Goal: Task Accomplishment & Management: Complete application form

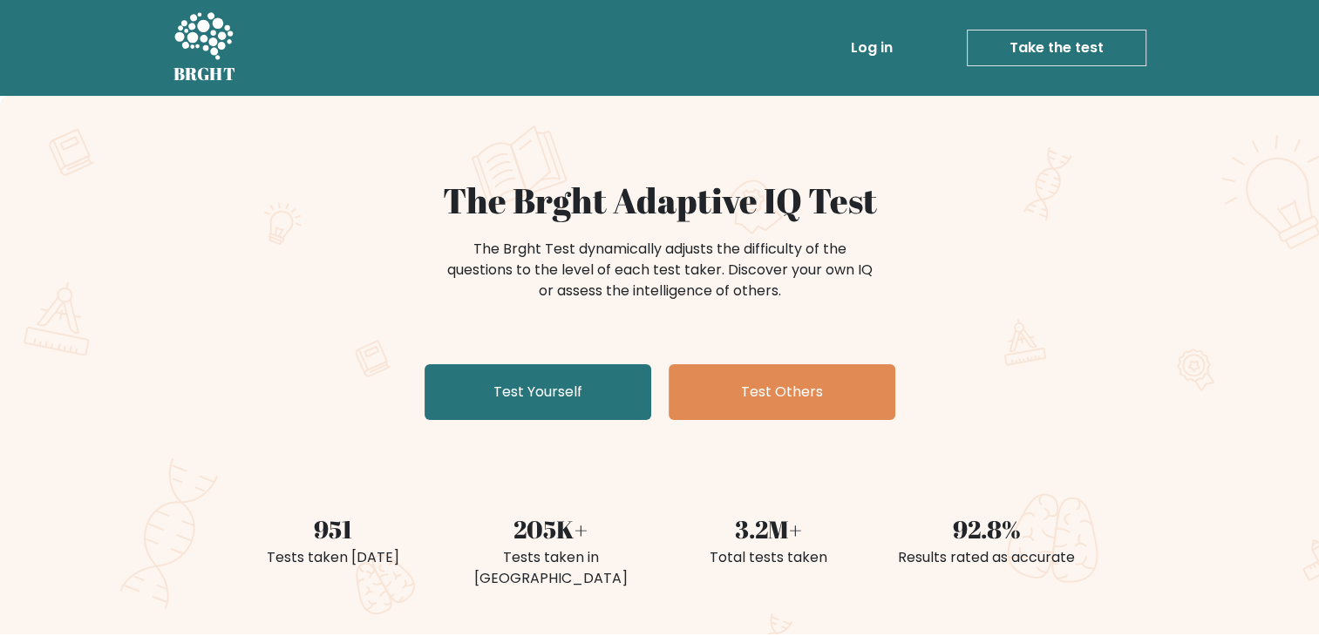
click at [1024, 47] on link "Take the test" at bounding box center [1057, 48] width 180 height 37
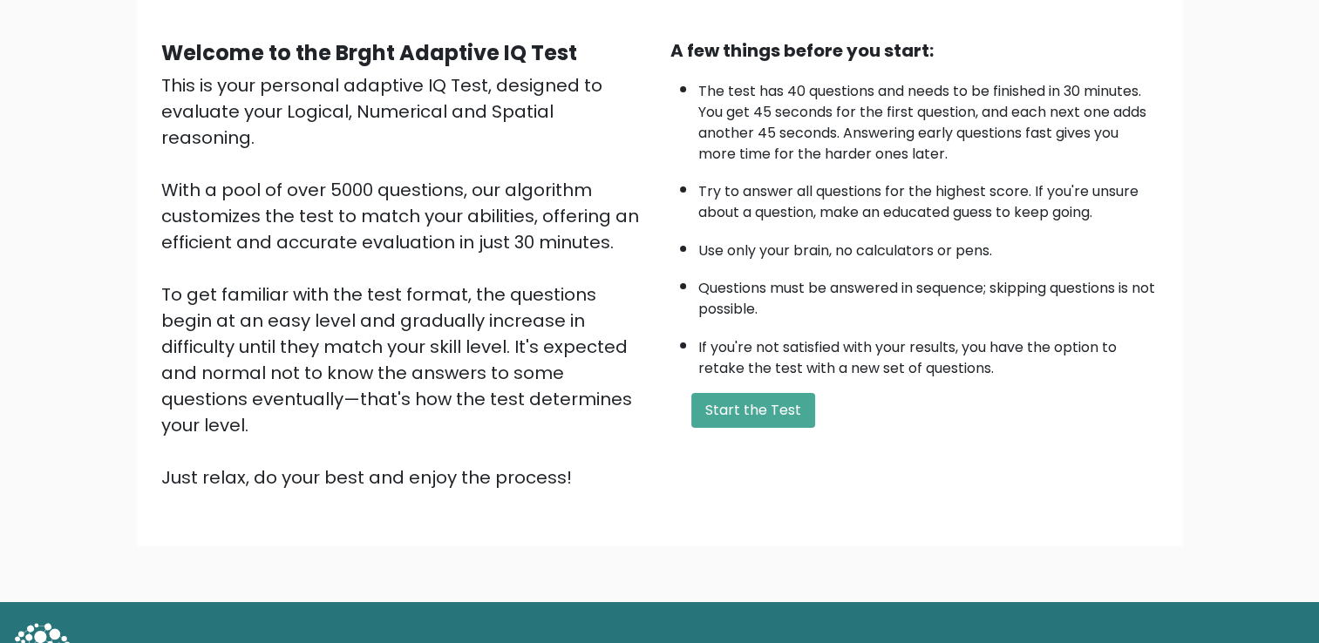
scroll to position [154, 0]
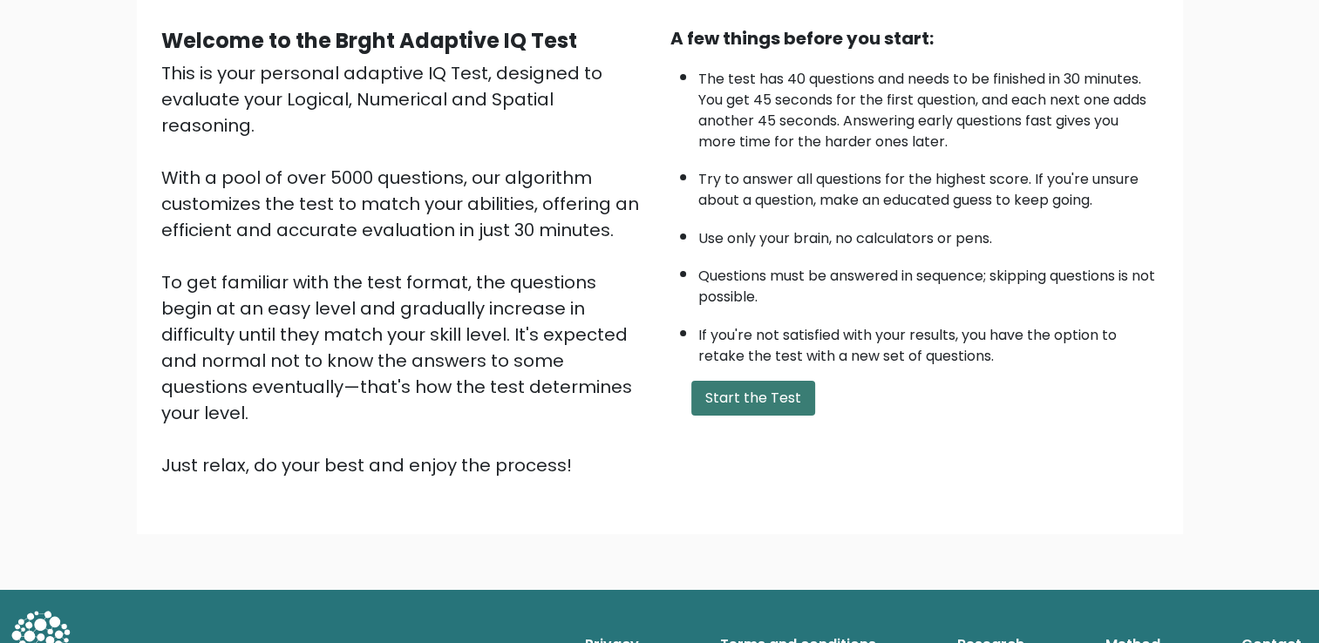
click at [780, 385] on button "Start the Test" at bounding box center [753, 398] width 124 height 35
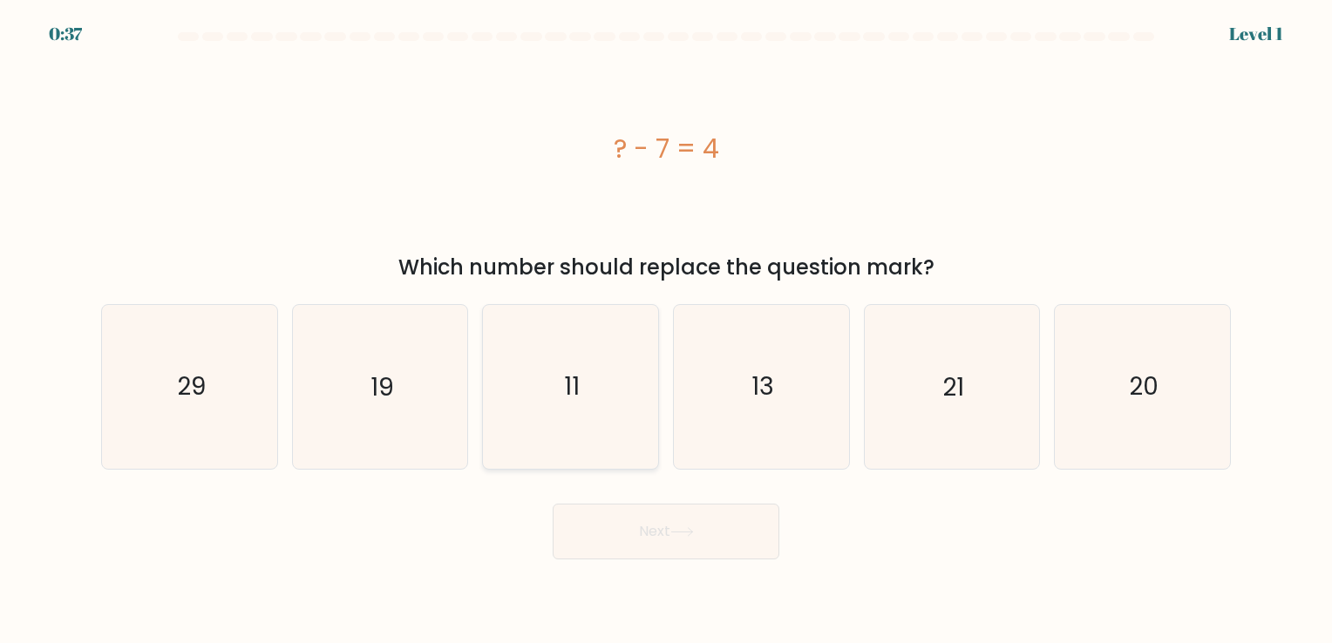
click at [629, 366] on icon "11" at bounding box center [570, 386] width 163 height 163
click at [666, 330] on input "c. 11" at bounding box center [666, 326] width 1 height 9
radio input "true"
click at [671, 531] on button "Next" at bounding box center [666, 532] width 227 height 56
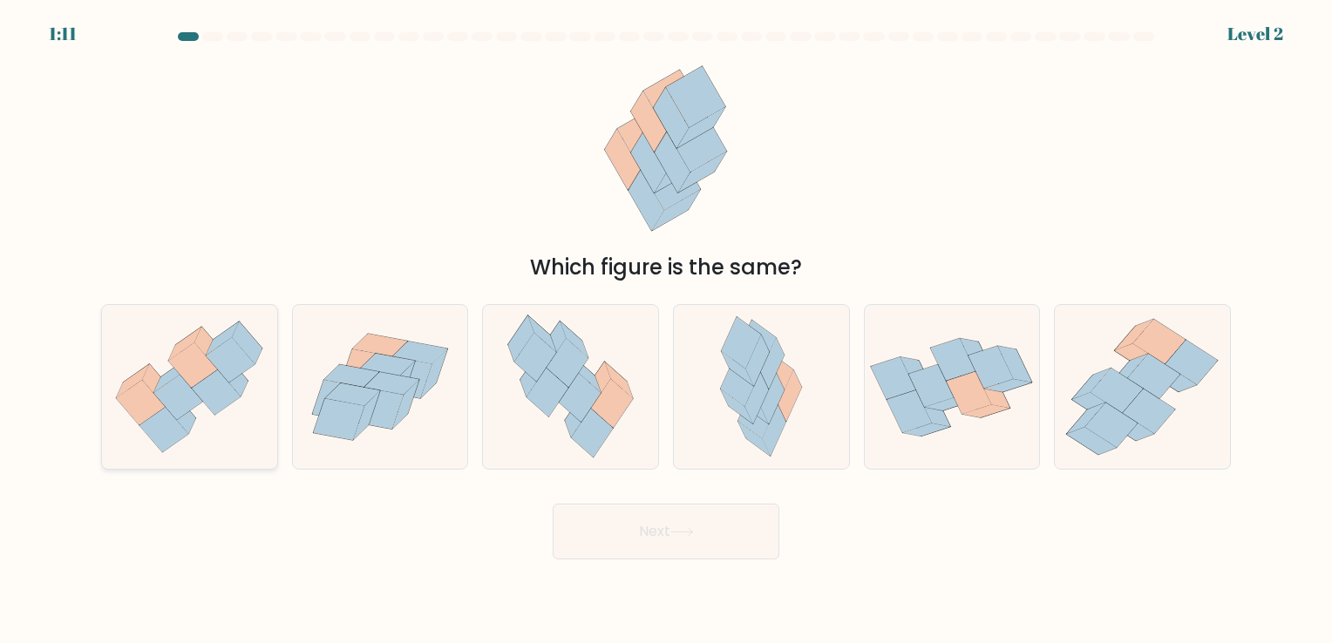
click at [195, 389] on icon at bounding box center [216, 393] width 49 height 45
click at [666, 330] on input "a." at bounding box center [666, 326] width 1 height 9
radio input "true"
click at [679, 541] on button "Next" at bounding box center [666, 532] width 227 height 56
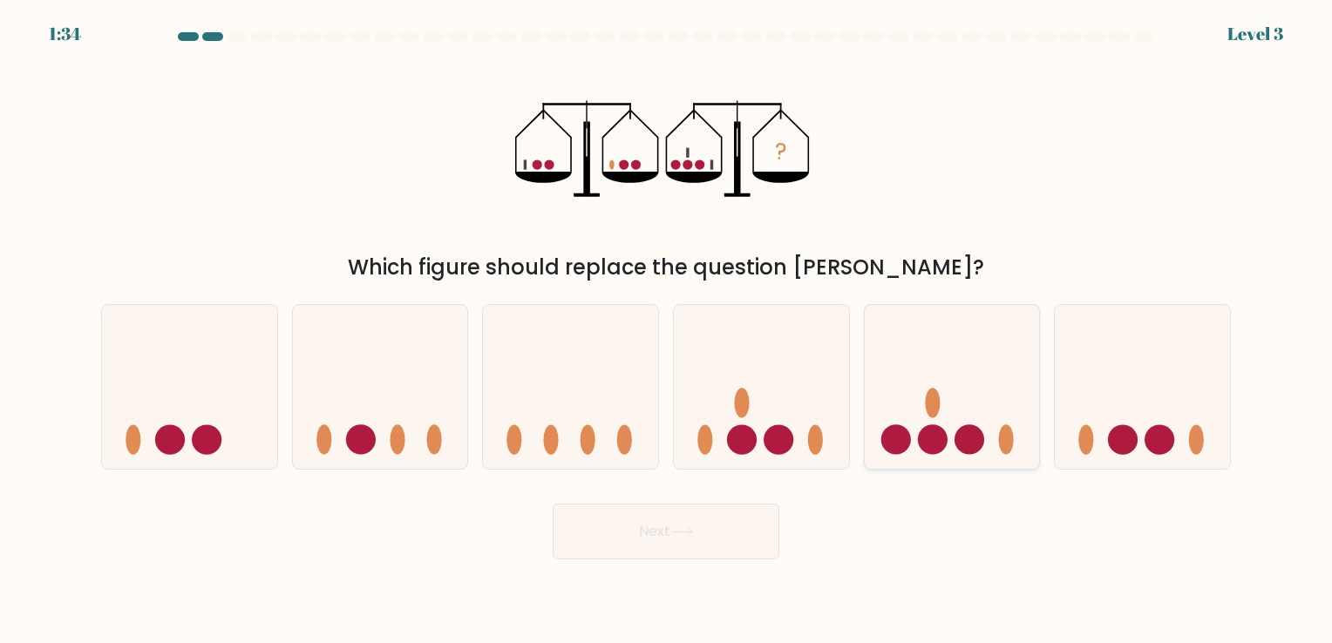
click at [965, 406] on icon at bounding box center [952, 387] width 175 height 145
click at [667, 330] on input "e." at bounding box center [666, 326] width 1 height 9
radio input "true"
click at [722, 521] on button "Next" at bounding box center [666, 532] width 227 height 56
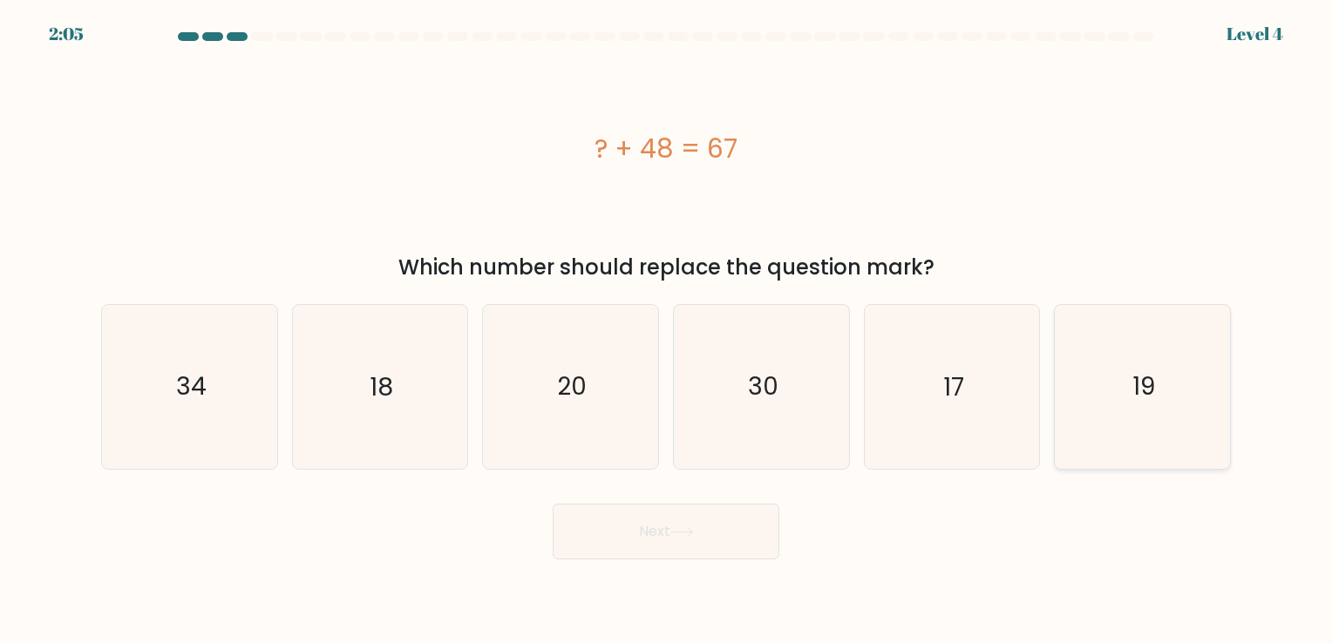
click at [1115, 397] on icon "19" at bounding box center [1142, 386] width 163 height 163
click at [667, 330] on input "f. 19" at bounding box center [666, 326] width 1 height 9
radio input "true"
click at [711, 526] on button "Next" at bounding box center [666, 532] width 227 height 56
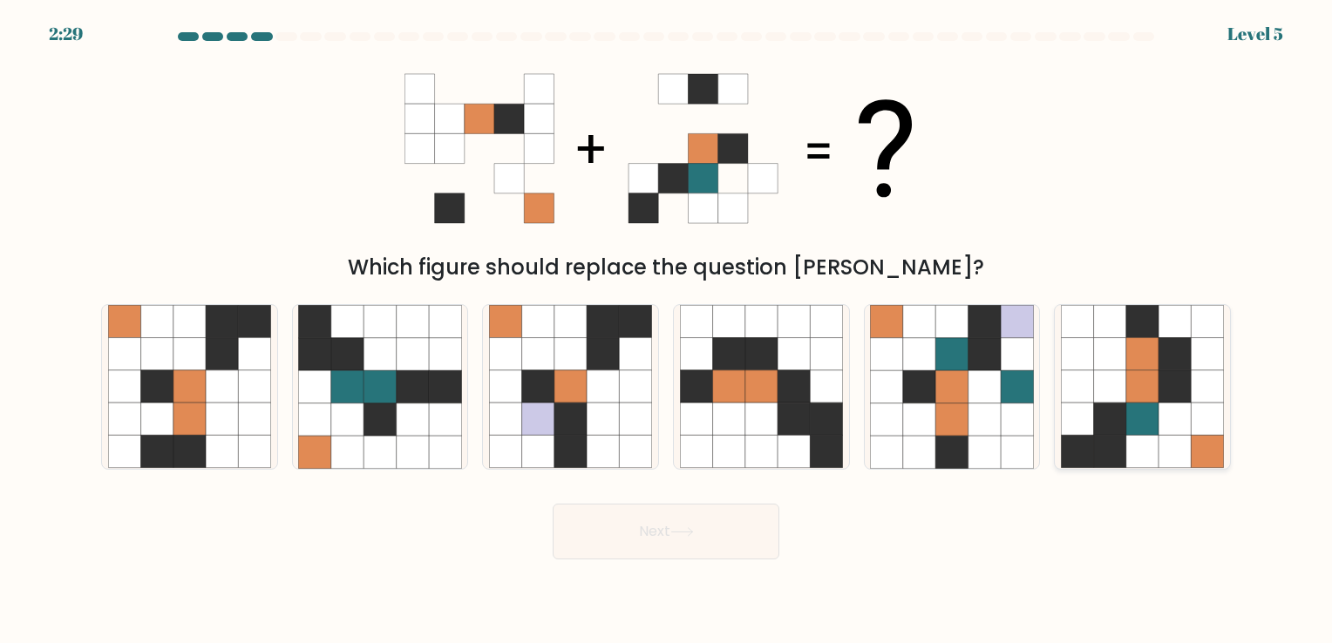
click at [1106, 379] on icon at bounding box center [1110, 387] width 32 height 32
click at [667, 330] on input "f." at bounding box center [666, 326] width 1 height 9
radio input "true"
click at [713, 539] on button "Next" at bounding box center [666, 532] width 227 height 56
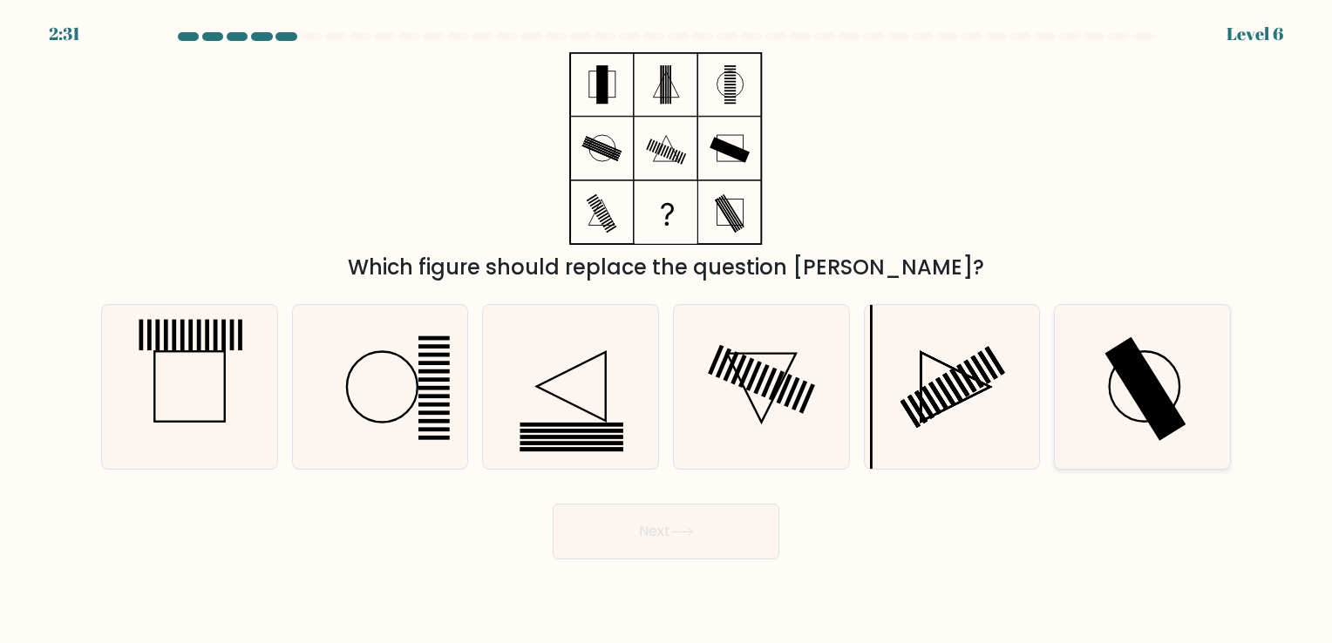
click at [1120, 396] on icon at bounding box center [1142, 386] width 163 height 163
click at [667, 330] on input "f." at bounding box center [666, 326] width 1 height 9
radio input "true"
click at [741, 543] on button "Next" at bounding box center [666, 532] width 227 height 56
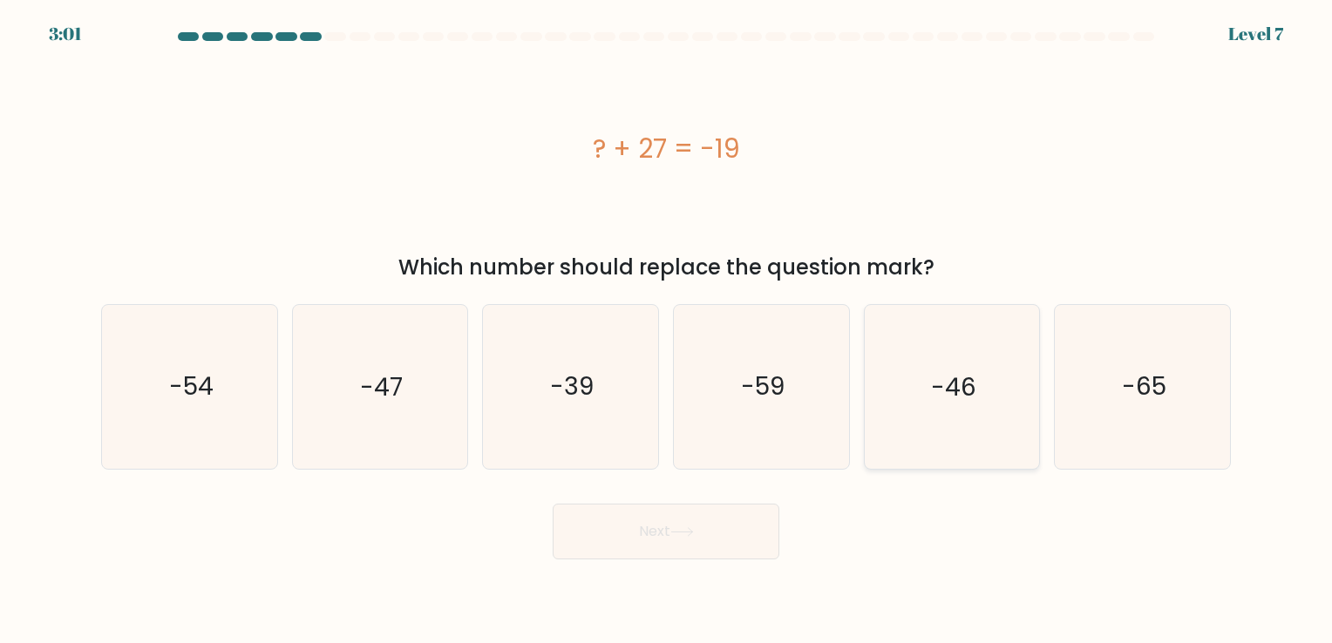
click at [980, 382] on icon "-46" at bounding box center [951, 386] width 163 height 163
click at [667, 330] on input "e. -46" at bounding box center [666, 326] width 1 height 9
radio input "true"
click at [720, 543] on button "Next" at bounding box center [666, 532] width 227 height 56
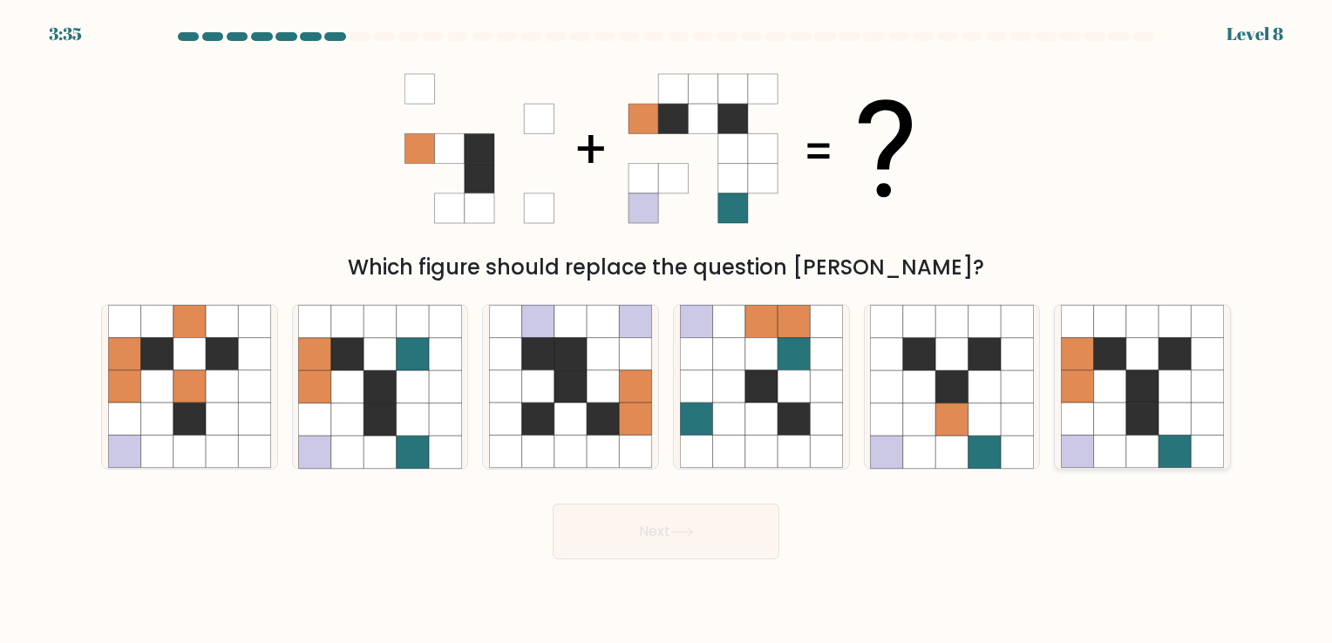
click at [1102, 399] on icon at bounding box center [1110, 387] width 32 height 32
click at [667, 330] on input "f." at bounding box center [666, 326] width 1 height 9
radio input "true"
click at [736, 543] on button "Next" at bounding box center [666, 532] width 227 height 56
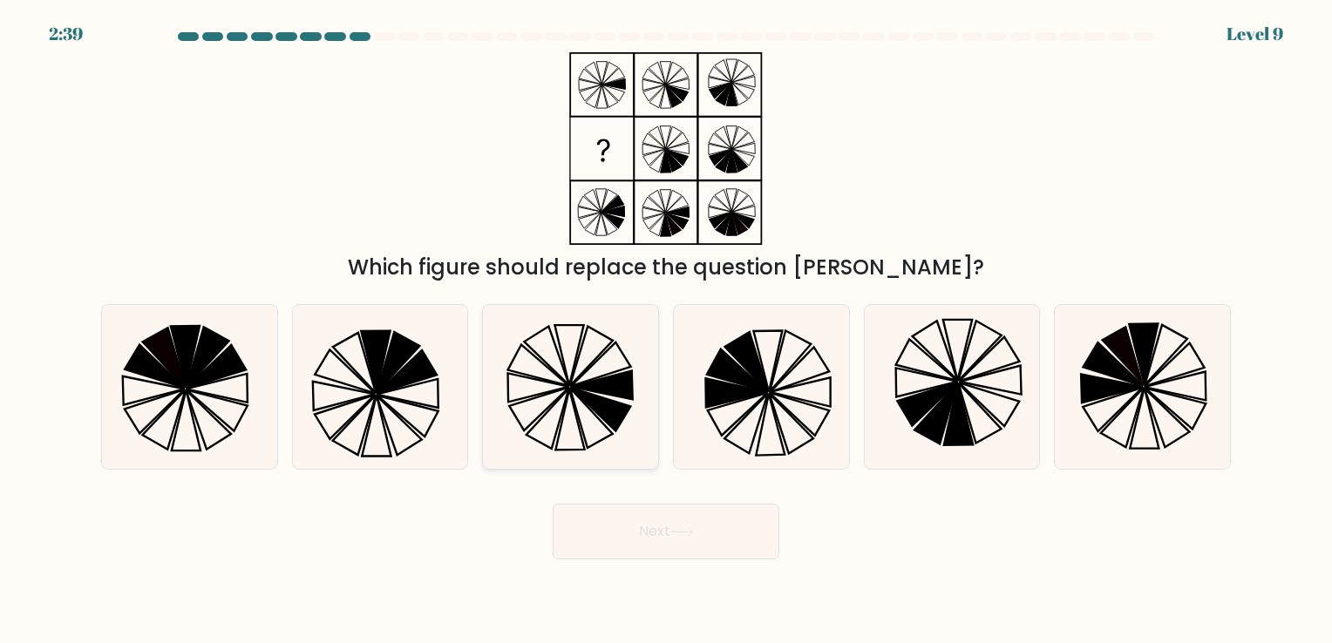
click at [568, 376] on icon at bounding box center [569, 356] width 29 height 61
click at [666, 330] on input "c." at bounding box center [666, 326] width 1 height 9
radio input "true"
click at [684, 524] on button "Next" at bounding box center [666, 532] width 227 height 56
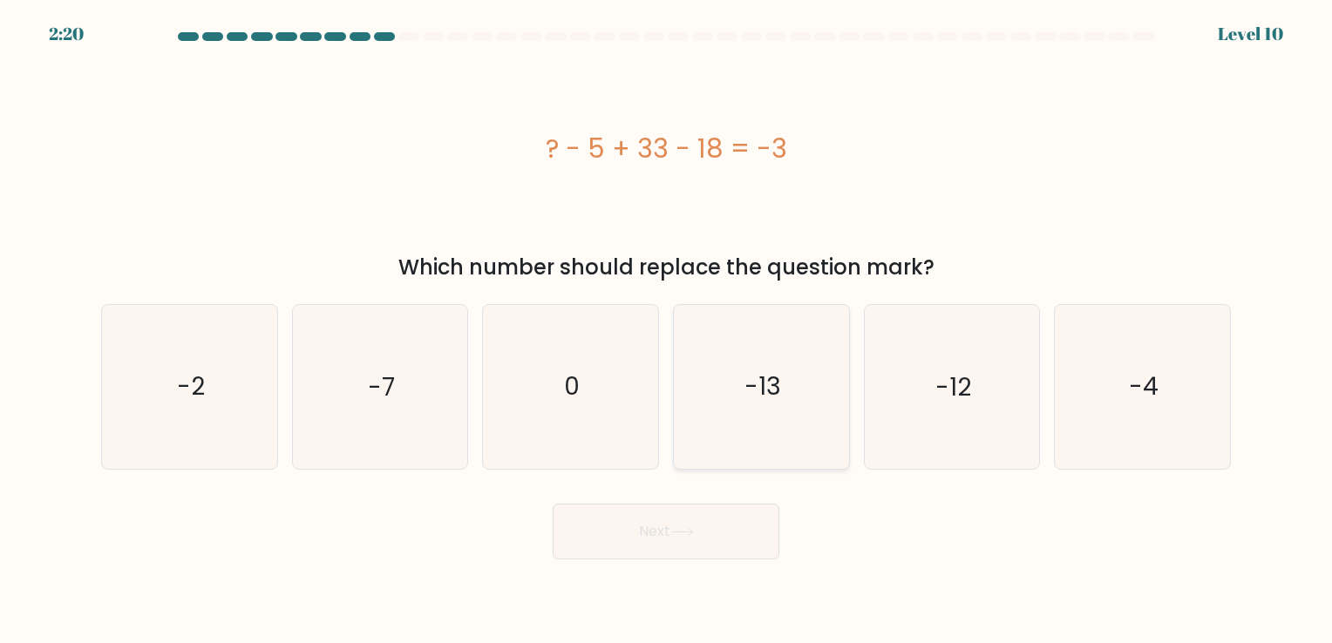
click at [774, 375] on text "-13" at bounding box center [763, 388] width 37 height 34
click at [667, 330] on input "d. -13" at bounding box center [666, 326] width 1 height 9
radio input "true"
click at [690, 534] on icon at bounding box center [682, 532] width 24 height 10
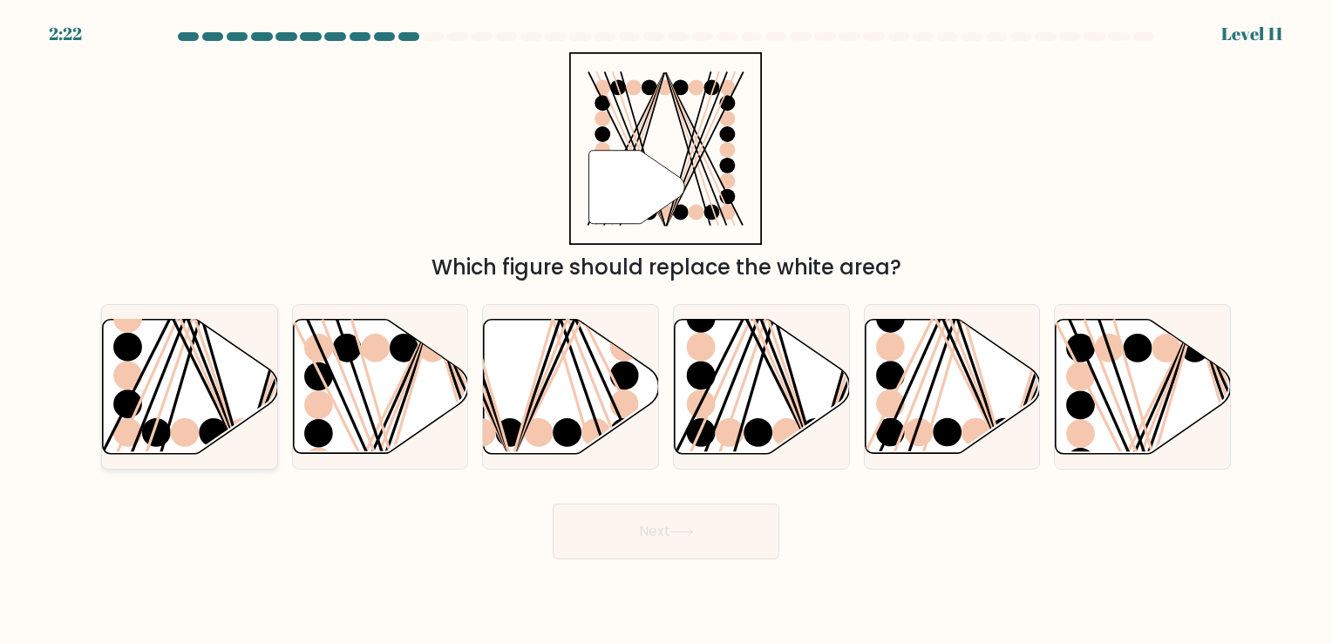
click at [159, 382] on line at bounding box center [185, 317] width 111 height 280
click at [666, 330] on input "a." at bounding box center [666, 326] width 1 height 9
radio input "true"
click at [666, 532] on button "Next" at bounding box center [666, 532] width 227 height 56
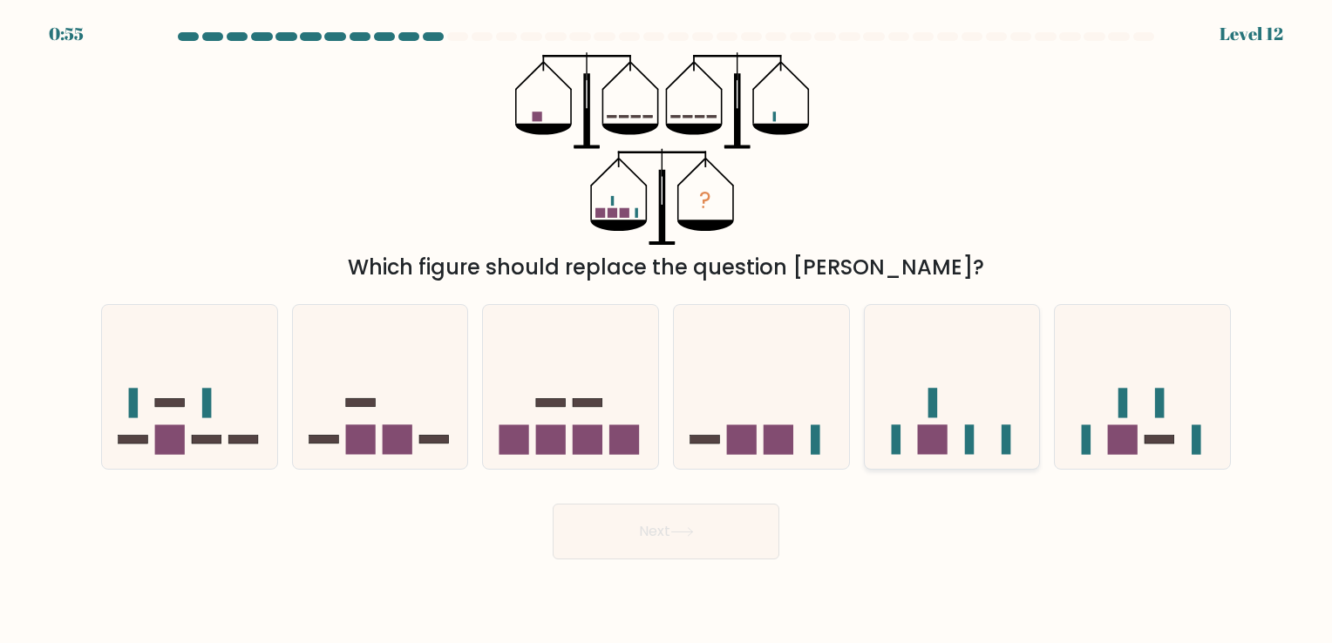
click at [945, 418] on icon at bounding box center [952, 387] width 175 height 145
click at [667, 330] on input "e." at bounding box center [666, 326] width 1 height 9
radio input "true"
click at [672, 546] on button "Next" at bounding box center [666, 532] width 227 height 56
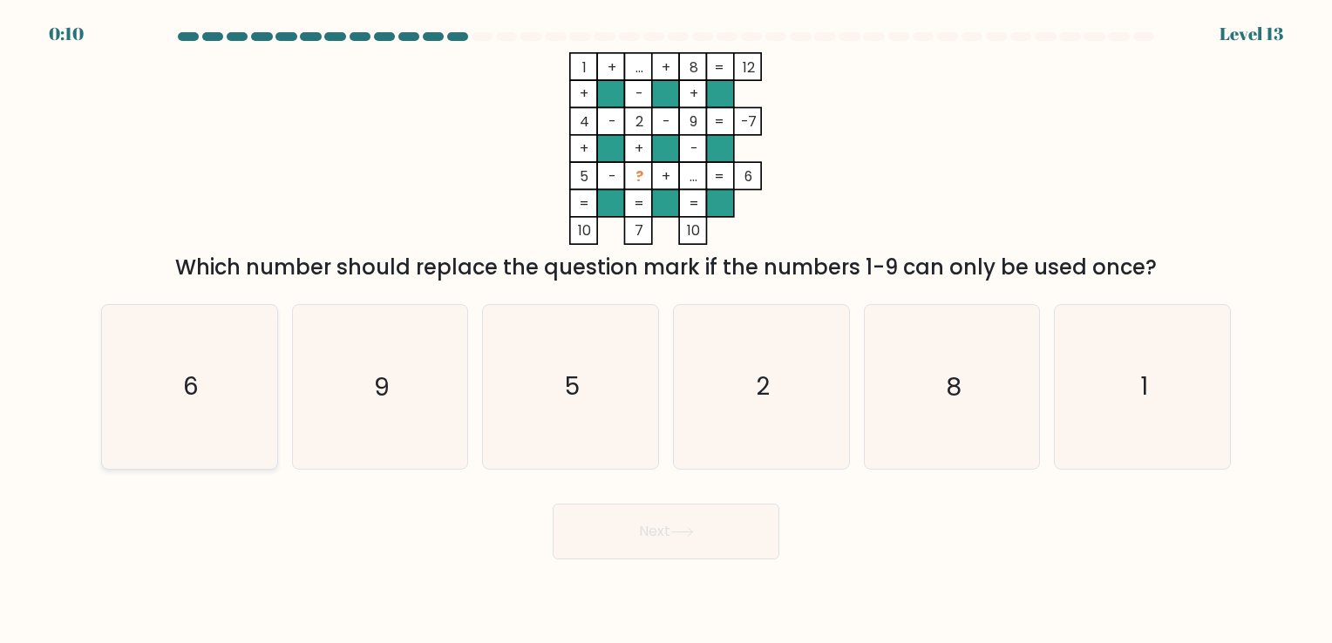
click at [202, 388] on icon "6" at bounding box center [189, 386] width 163 height 163
click at [666, 330] on input "a. 6" at bounding box center [666, 326] width 1 height 9
radio input "true"
click at [697, 525] on button "Next" at bounding box center [666, 532] width 227 height 56
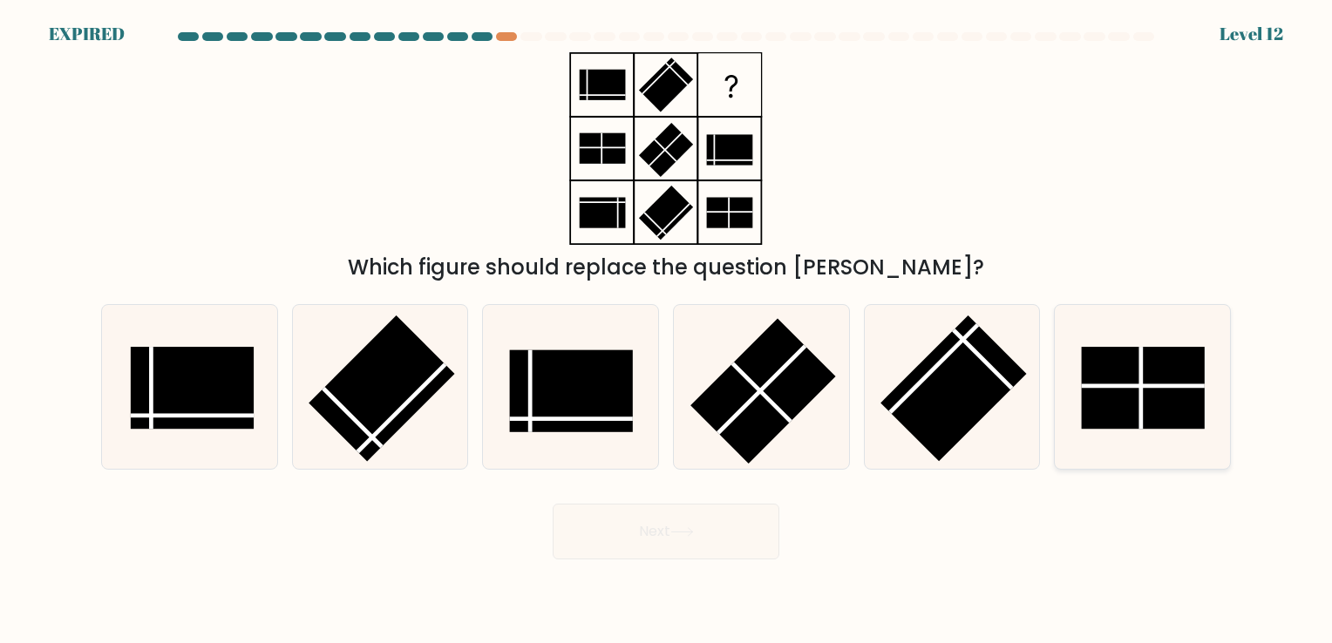
click at [1135, 398] on rect at bounding box center [1144, 389] width 124 height 82
click at [667, 330] on input "f." at bounding box center [666, 326] width 1 height 9
radio input "true"
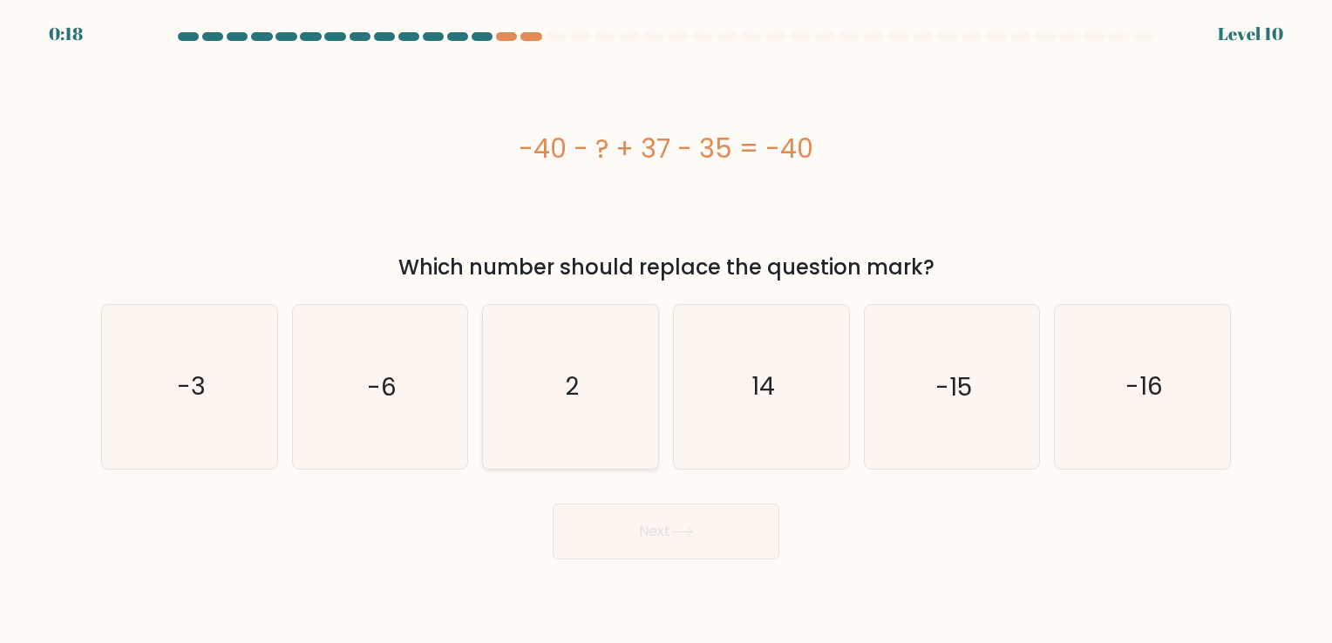
click at [600, 365] on icon "2" at bounding box center [570, 386] width 163 height 163
click at [666, 330] on input "c. 2" at bounding box center [666, 326] width 1 height 9
radio input "true"
click at [694, 538] on button "Next" at bounding box center [666, 532] width 227 height 56
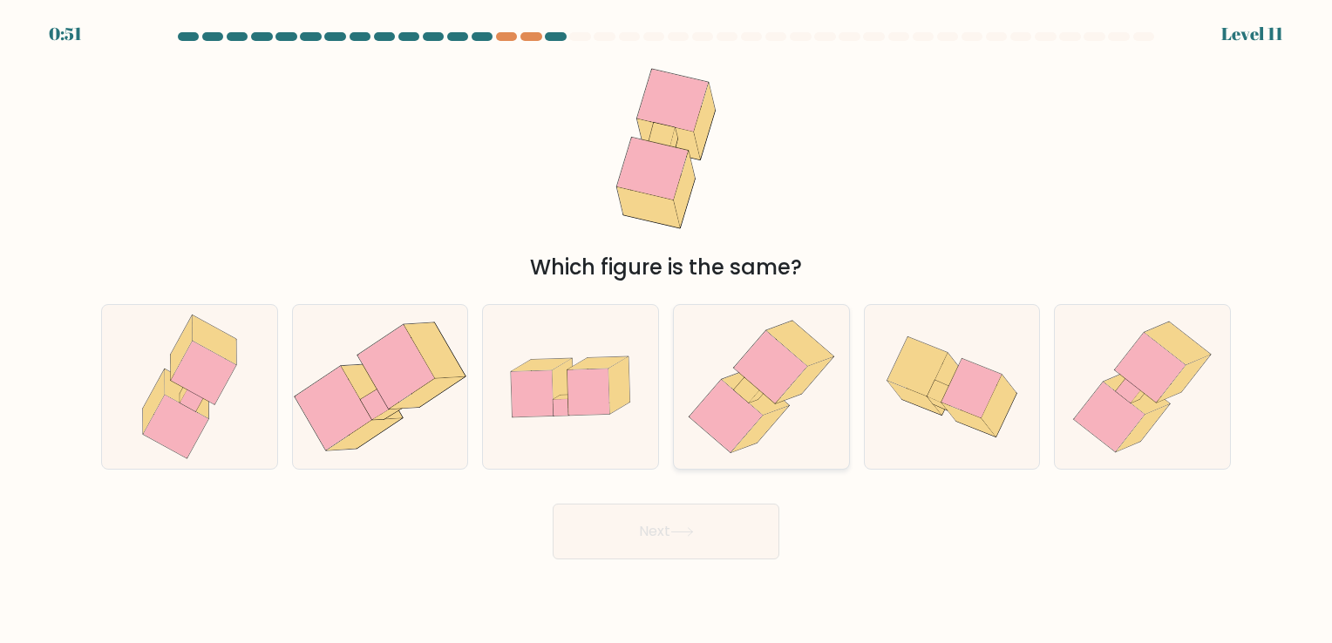
click at [711, 413] on icon at bounding box center [726, 416] width 73 height 72
click at [667, 330] on input "d." at bounding box center [666, 326] width 1 height 9
radio input "true"
click at [725, 555] on button "Next" at bounding box center [666, 532] width 227 height 56
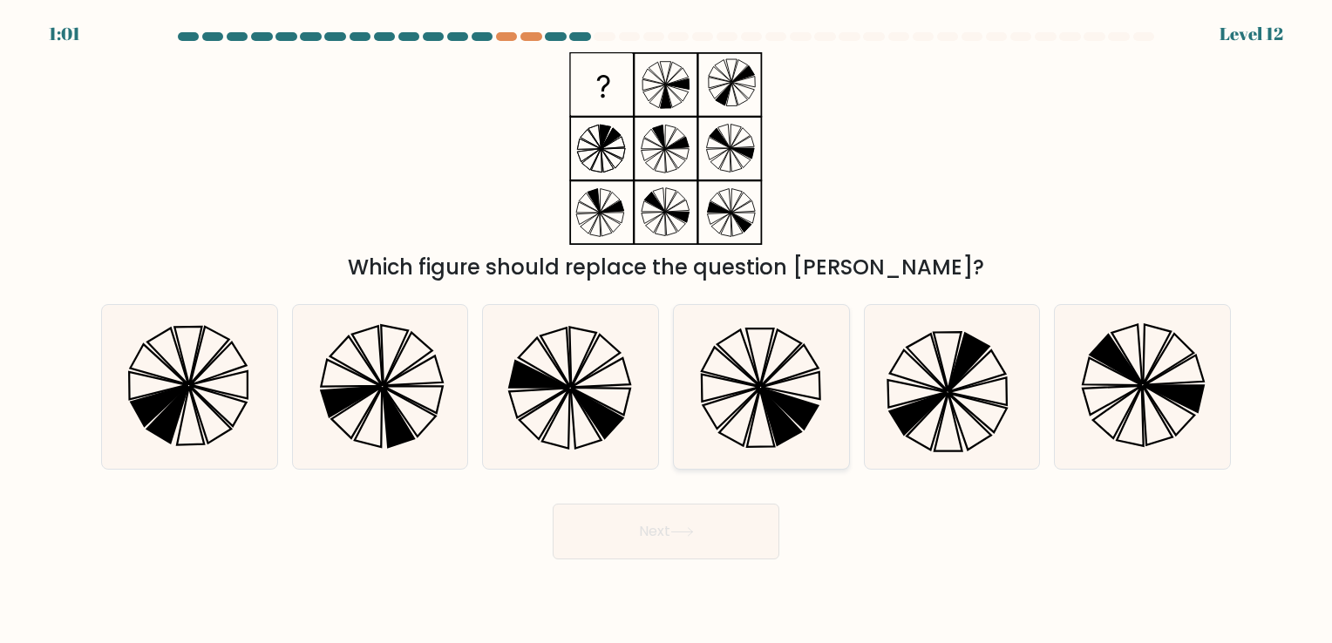
click at [794, 407] on icon at bounding box center [789, 409] width 57 height 41
click at [667, 330] on input "d." at bounding box center [666, 326] width 1 height 9
radio input "true"
click at [687, 541] on button "Next" at bounding box center [666, 532] width 227 height 56
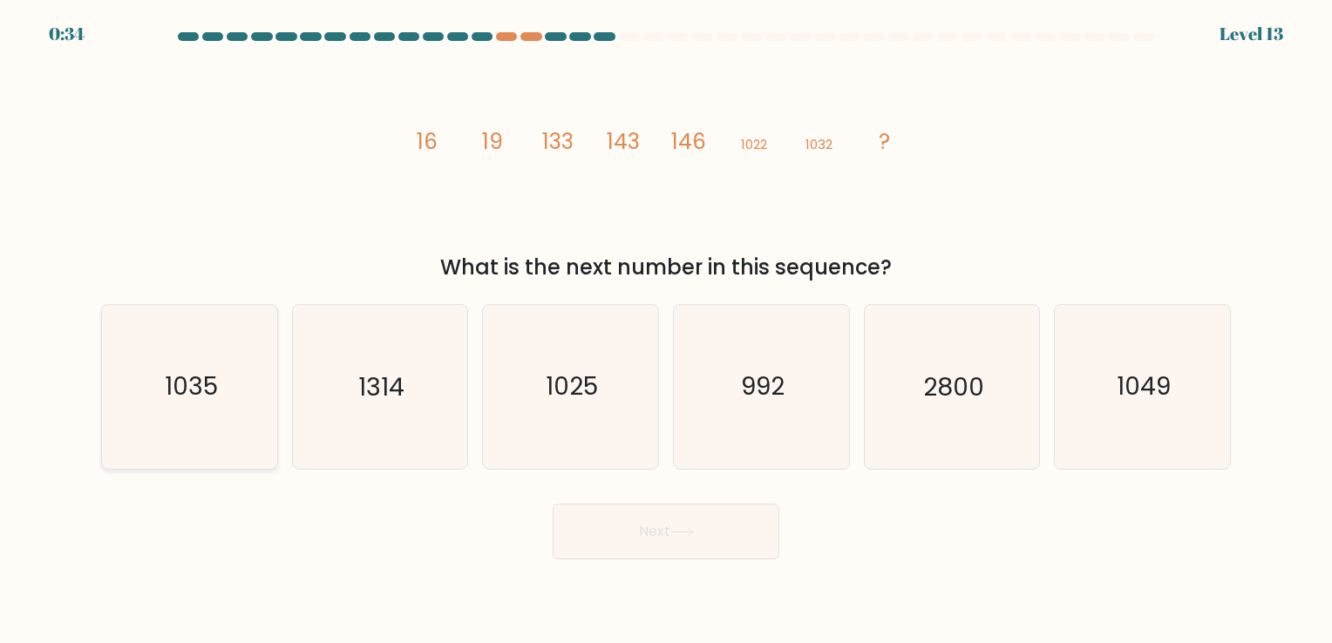
click at [198, 403] on text "1035" at bounding box center [191, 388] width 53 height 34
click at [666, 330] on input "a. 1035" at bounding box center [666, 326] width 1 height 9
radio input "true"
click at [638, 532] on button "Next" at bounding box center [666, 532] width 227 height 56
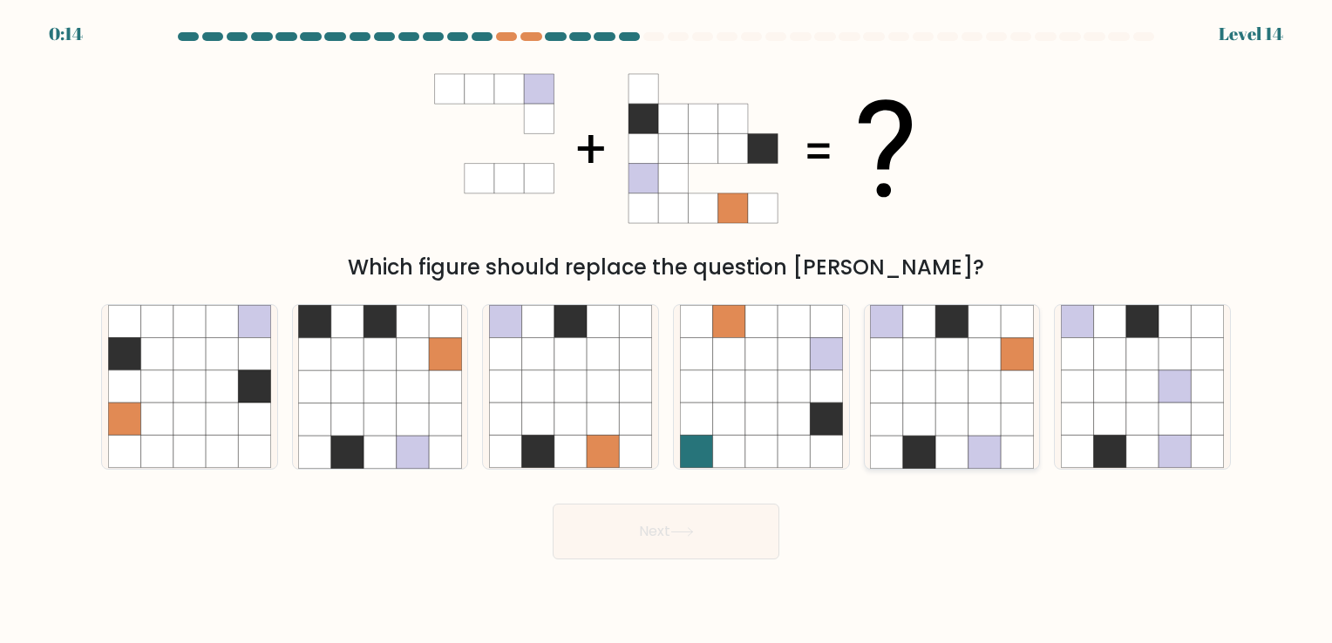
click at [975, 405] on icon at bounding box center [985, 420] width 32 height 32
click at [667, 330] on input "e." at bounding box center [666, 326] width 1 height 9
radio input "true"
click at [719, 528] on button "Next" at bounding box center [666, 532] width 227 height 56
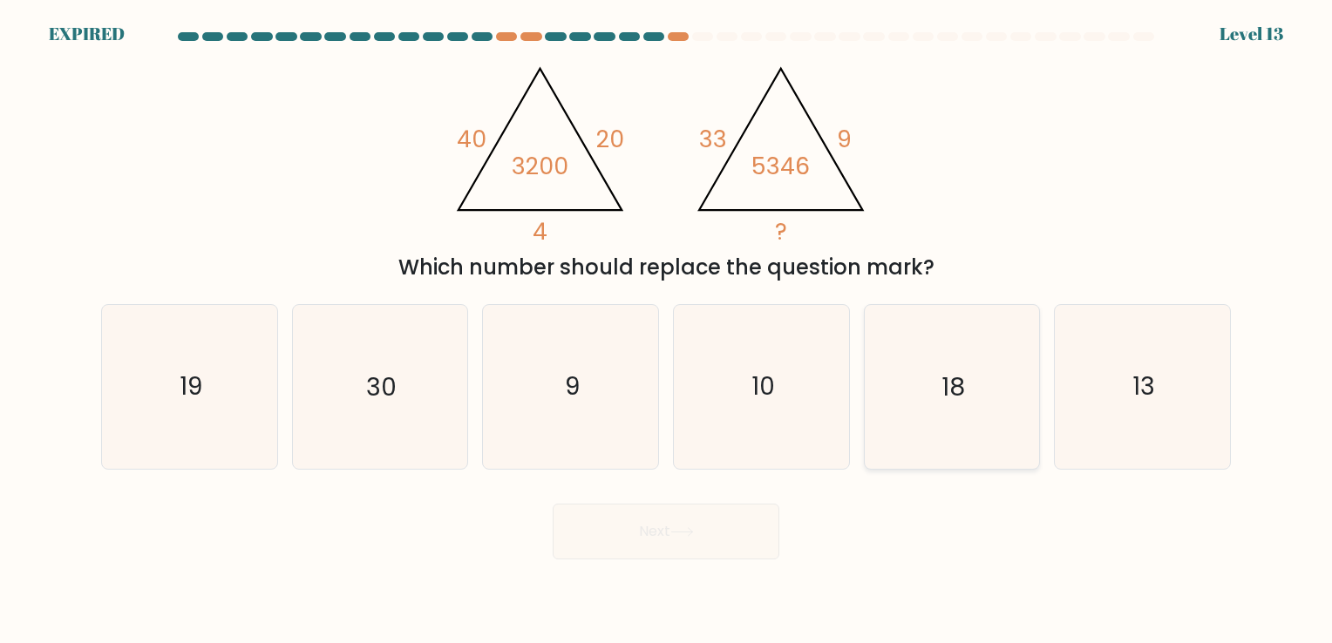
click at [923, 392] on icon "18" at bounding box center [951, 386] width 163 height 163
click at [667, 330] on input "e. 18" at bounding box center [666, 326] width 1 height 9
radio input "true"
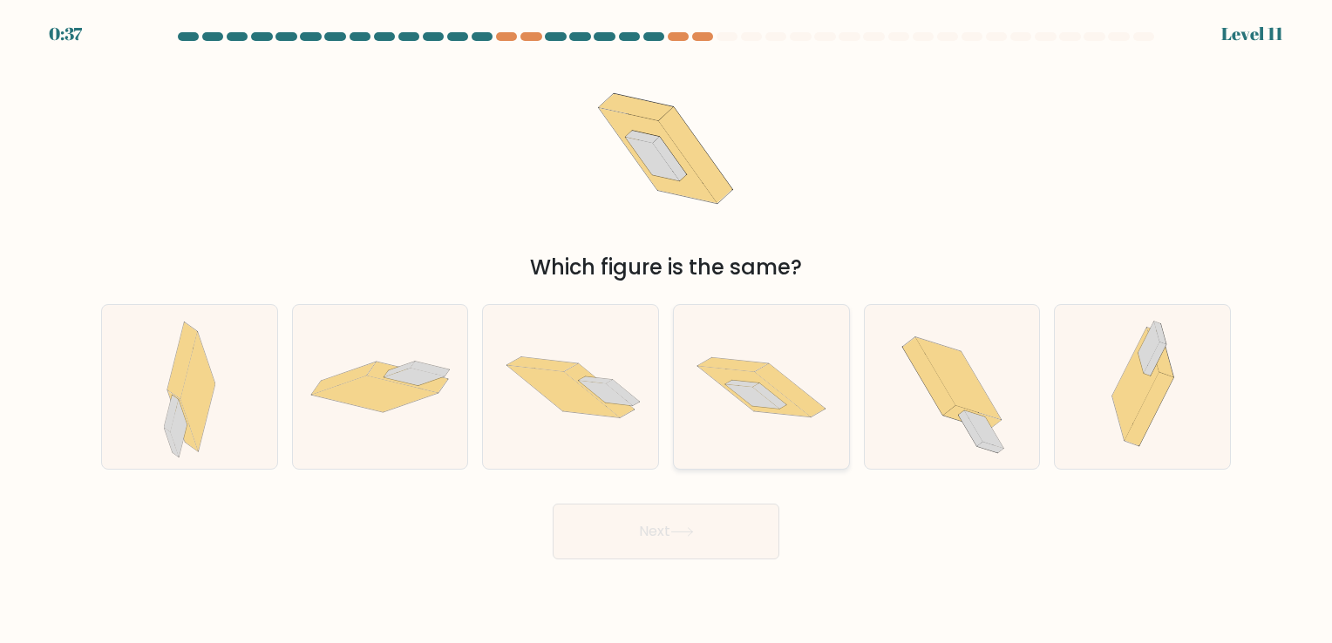
click at [778, 395] on icon at bounding box center [754, 391] width 112 height 51
click at [667, 330] on input "d." at bounding box center [666, 326] width 1 height 9
radio input "true"
click at [715, 528] on button "Next" at bounding box center [666, 532] width 227 height 56
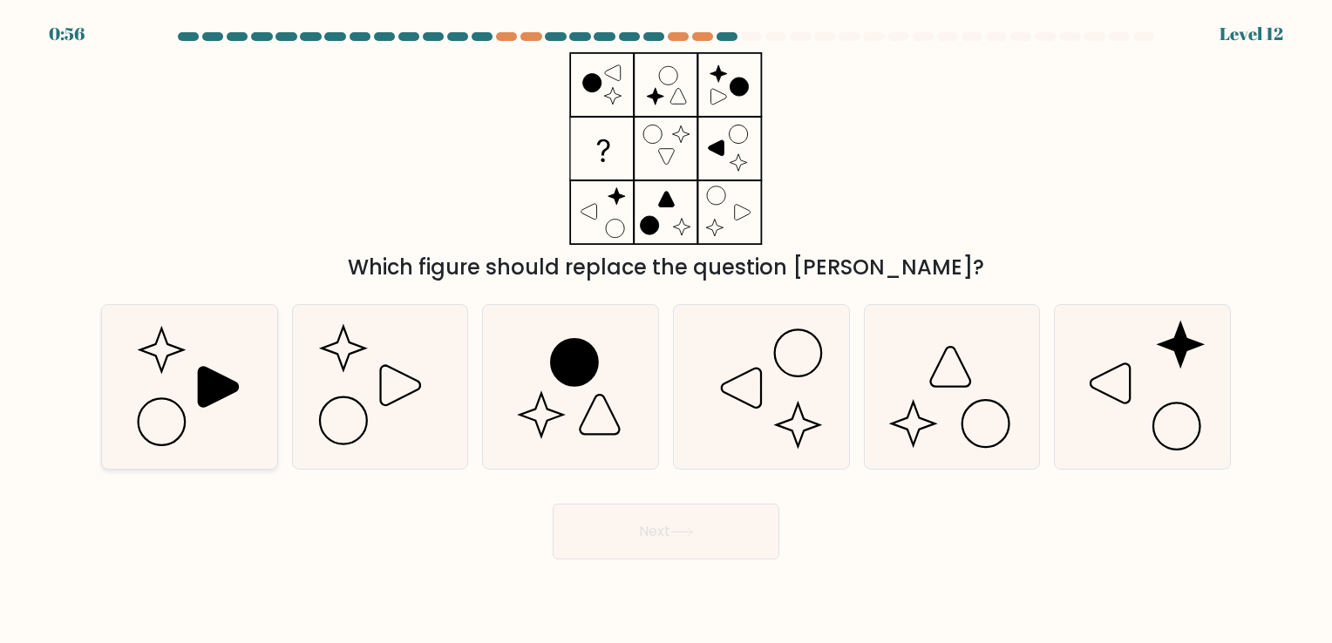
click at [171, 411] on icon at bounding box center [189, 386] width 163 height 163
click at [666, 330] on input "a." at bounding box center [666, 326] width 1 height 9
radio input "true"
click at [619, 533] on button "Next" at bounding box center [666, 532] width 227 height 56
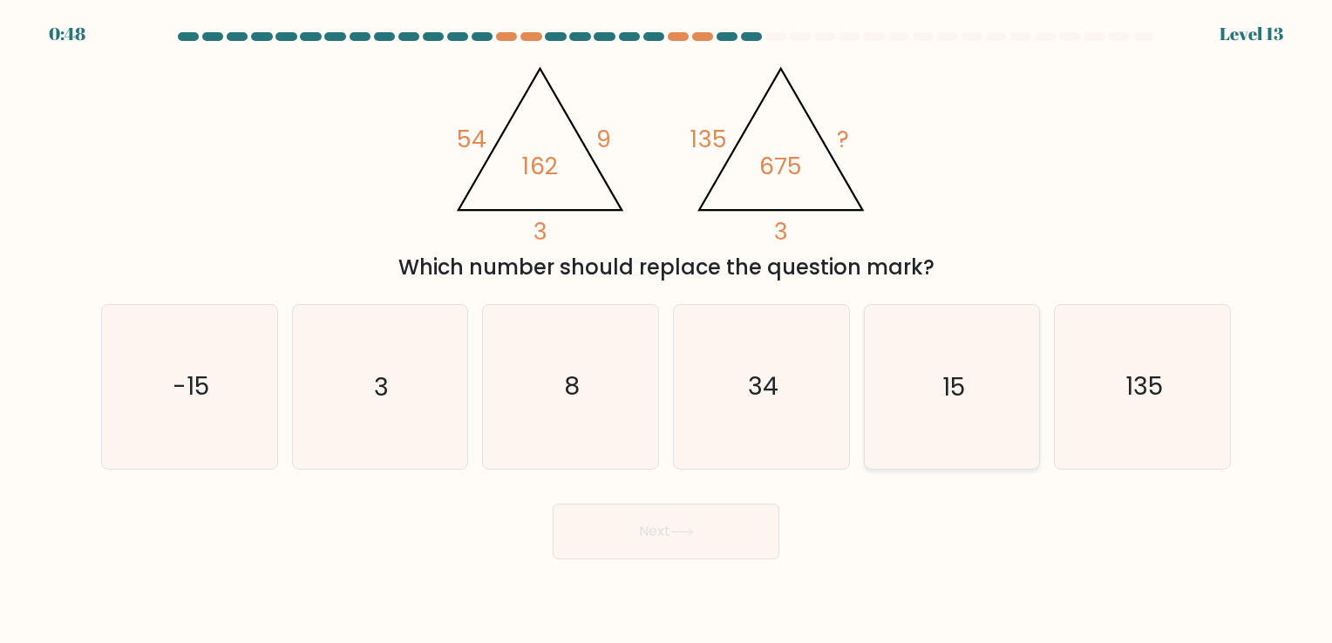
click at [1001, 384] on icon "15" at bounding box center [951, 386] width 163 height 163
click at [667, 330] on input "e. 15" at bounding box center [666, 326] width 1 height 9
radio input "true"
click at [636, 531] on button "Next" at bounding box center [666, 532] width 227 height 56
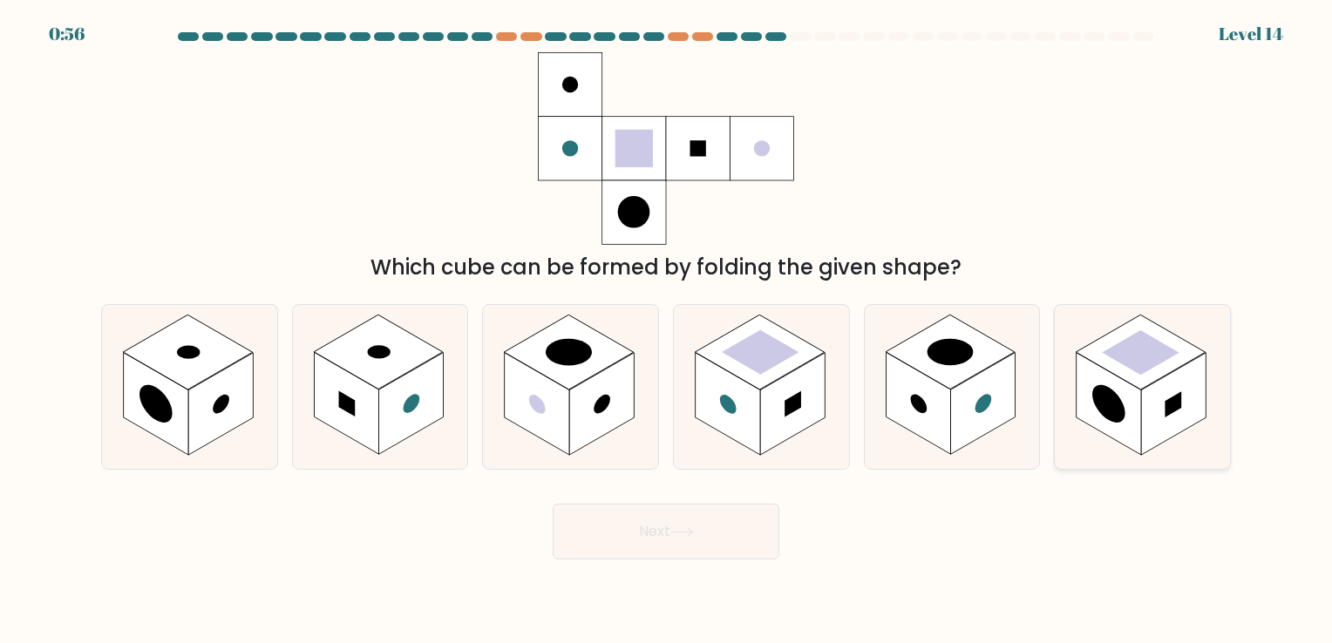
click at [1132, 384] on rect at bounding box center [1140, 353] width 129 height 75
click at [667, 330] on input "f." at bounding box center [666, 326] width 1 height 9
radio input "true"
click at [664, 525] on button "Next" at bounding box center [666, 532] width 227 height 56
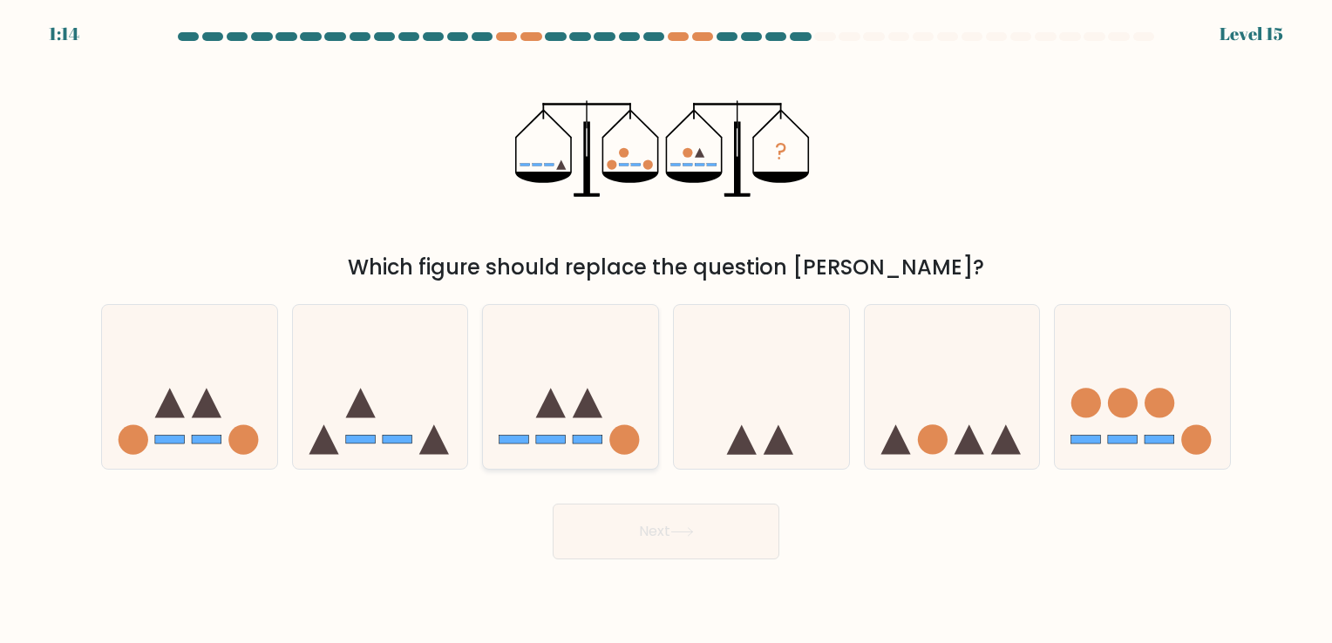
click at [602, 394] on icon at bounding box center [570, 387] width 175 height 145
click at [666, 330] on input "c." at bounding box center [666, 326] width 1 height 9
radio input "true"
click at [687, 525] on button "Next" at bounding box center [666, 532] width 227 height 56
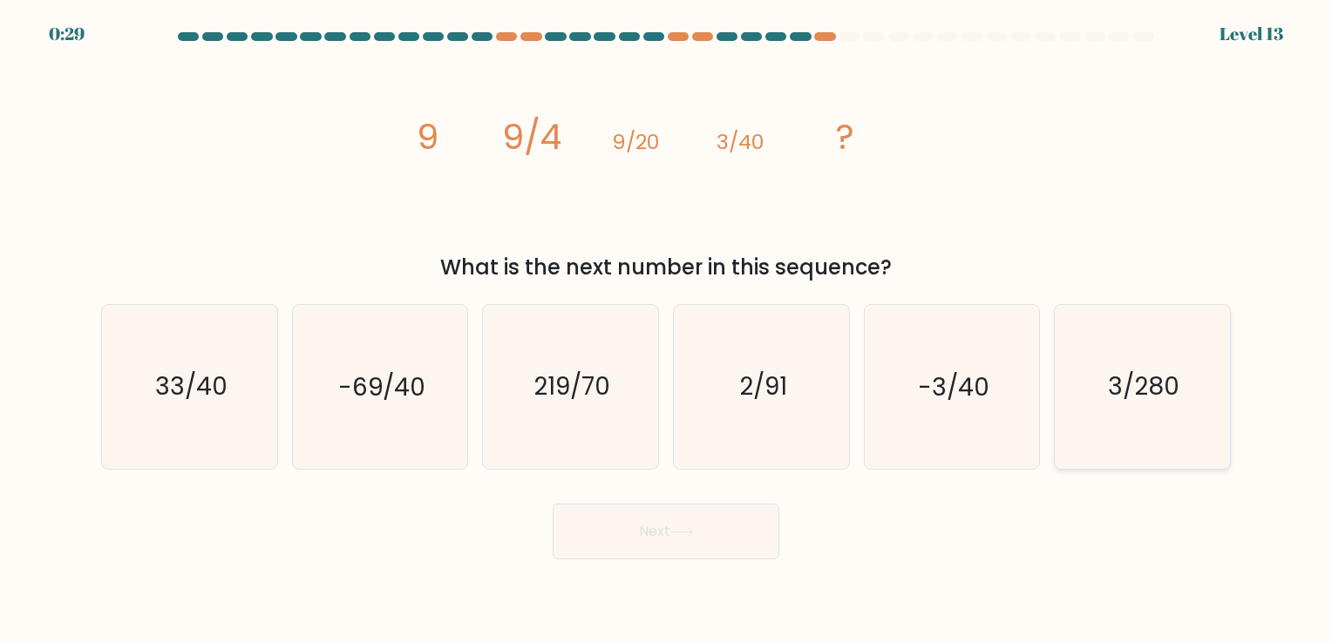
click at [1126, 407] on icon "3/280" at bounding box center [1142, 386] width 163 height 163
click at [667, 330] on input "f. 3/280" at bounding box center [666, 326] width 1 height 9
radio input "true"
click at [728, 535] on button "Next" at bounding box center [666, 532] width 227 height 56
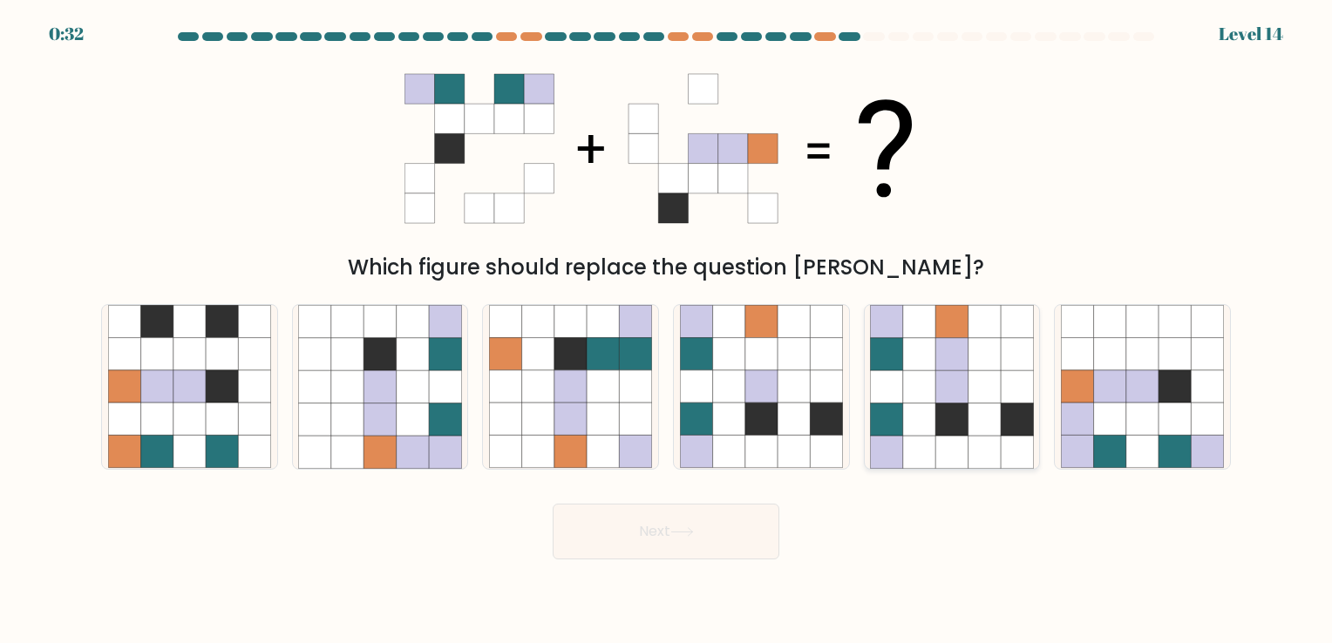
click at [935, 384] on icon at bounding box center [919, 387] width 32 height 32
click at [667, 330] on input "e." at bounding box center [666, 326] width 1 height 9
radio input "true"
click at [711, 536] on button "Next" at bounding box center [666, 532] width 227 height 56
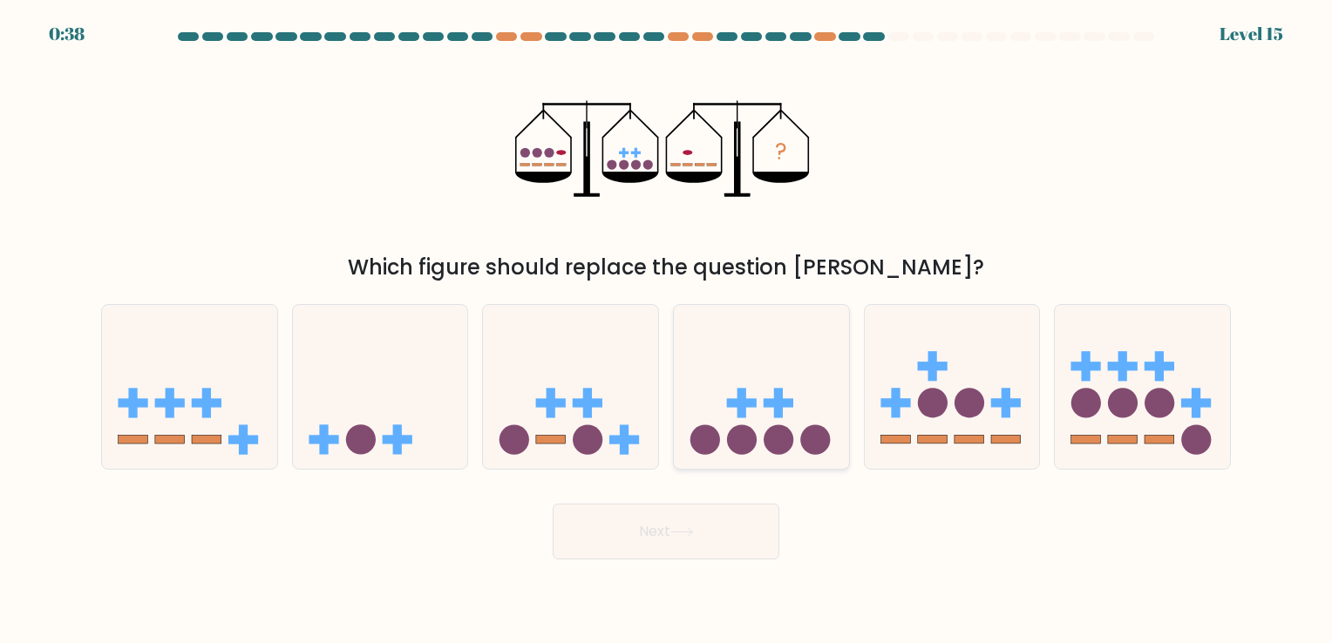
click at [771, 439] on circle at bounding box center [779, 440] width 30 height 30
click at [667, 330] on input "d." at bounding box center [666, 326] width 1 height 9
radio input "true"
click at [680, 535] on icon at bounding box center [682, 532] width 24 height 10
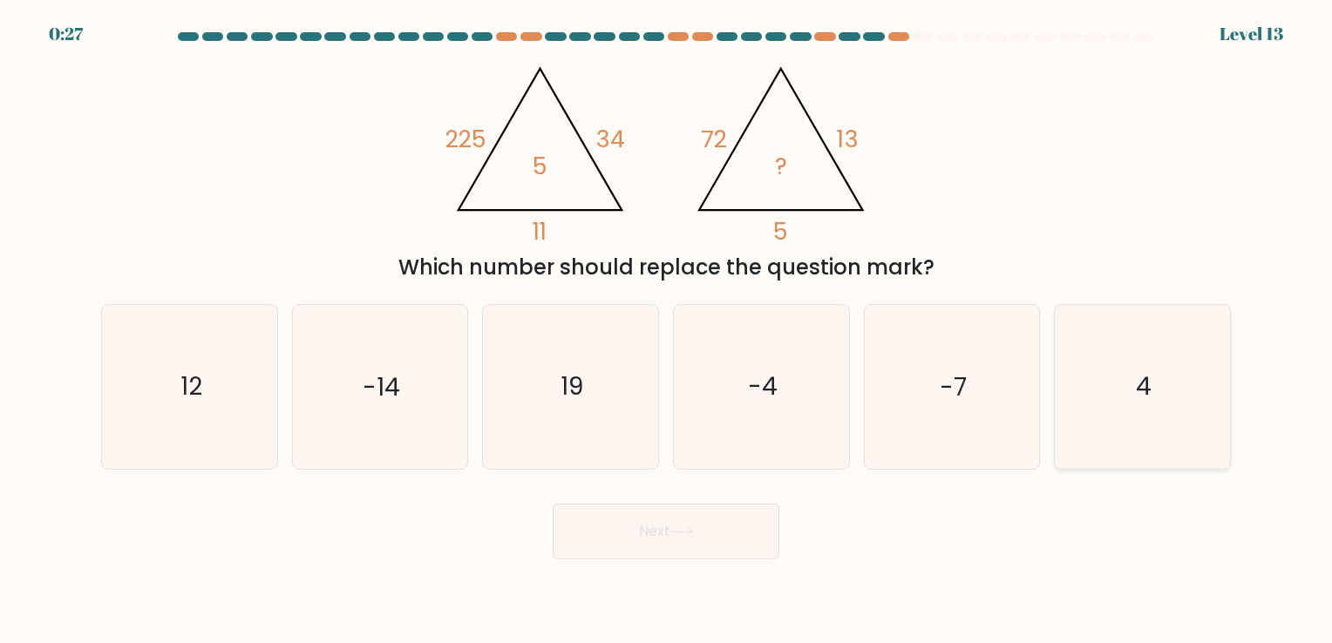
drag, startPoint x: 1111, startPoint y: 409, endPoint x: 1061, endPoint y: 452, distance: 66.1
click at [1111, 408] on icon "4" at bounding box center [1142, 386] width 163 height 163
click at [667, 330] on input "f. 4" at bounding box center [666, 326] width 1 height 9
radio input "true"
click at [663, 520] on button "Next" at bounding box center [666, 532] width 227 height 56
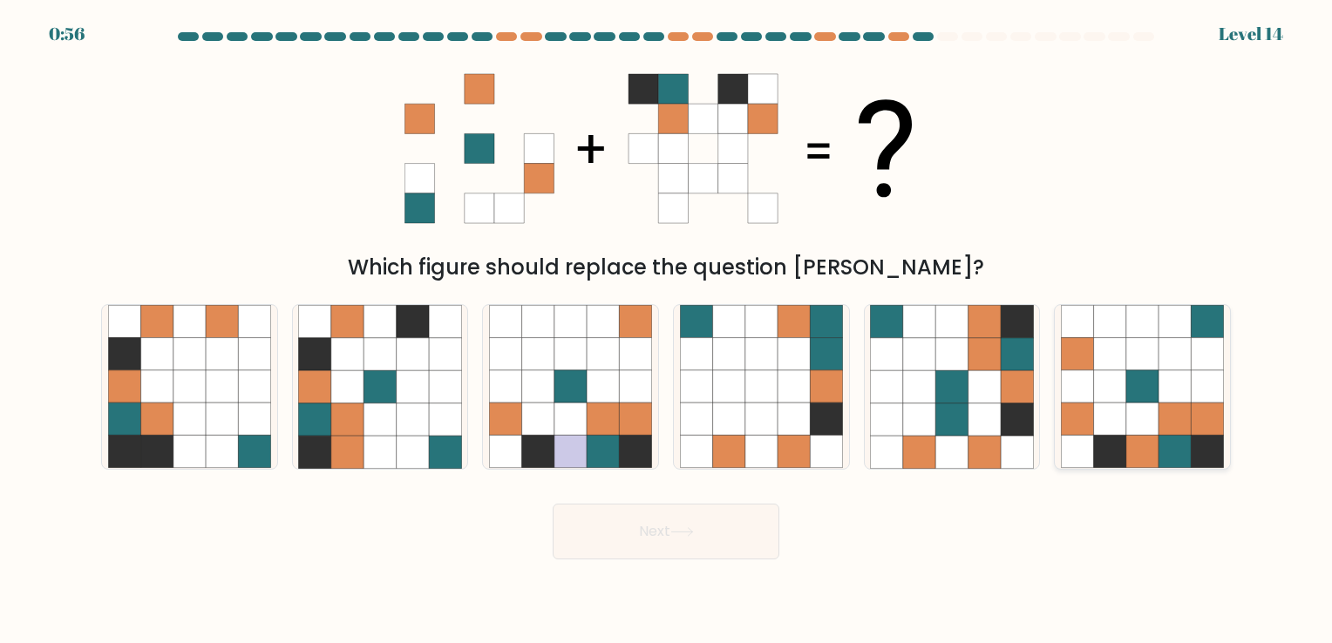
click at [1085, 354] on icon at bounding box center [1077, 354] width 32 height 32
click at [667, 330] on input "f." at bounding box center [666, 326] width 1 height 9
radio input "true"
click at [649, 562] on body "0:56 Level 14" at bounding box center [666, 321] width 1332 height 643
click at [650, 532] on button "Next" at bounding box center [666, 532] width 227 height 56
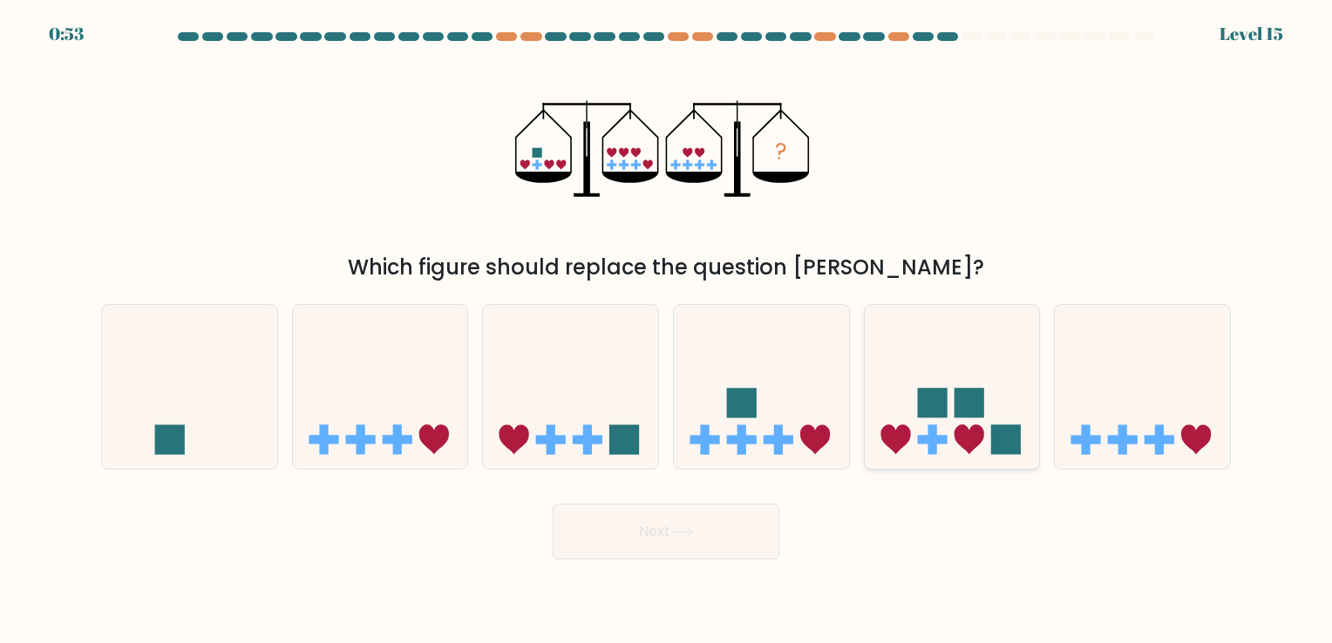
drag, startPoint x: 948, startPoint y: 416, endPoint x: 921, endPoint y: 451, distance: 44.1
click at [949, 417] on icon at bounding box center [952, 387] width 175 height 145
click at [667, 330] on input "e." at bounding box center [666, 326] width 1 height 9
radio input "true"
click at [595, 521] on button "Next" at bounding box center [666, 532] width 227 height 56
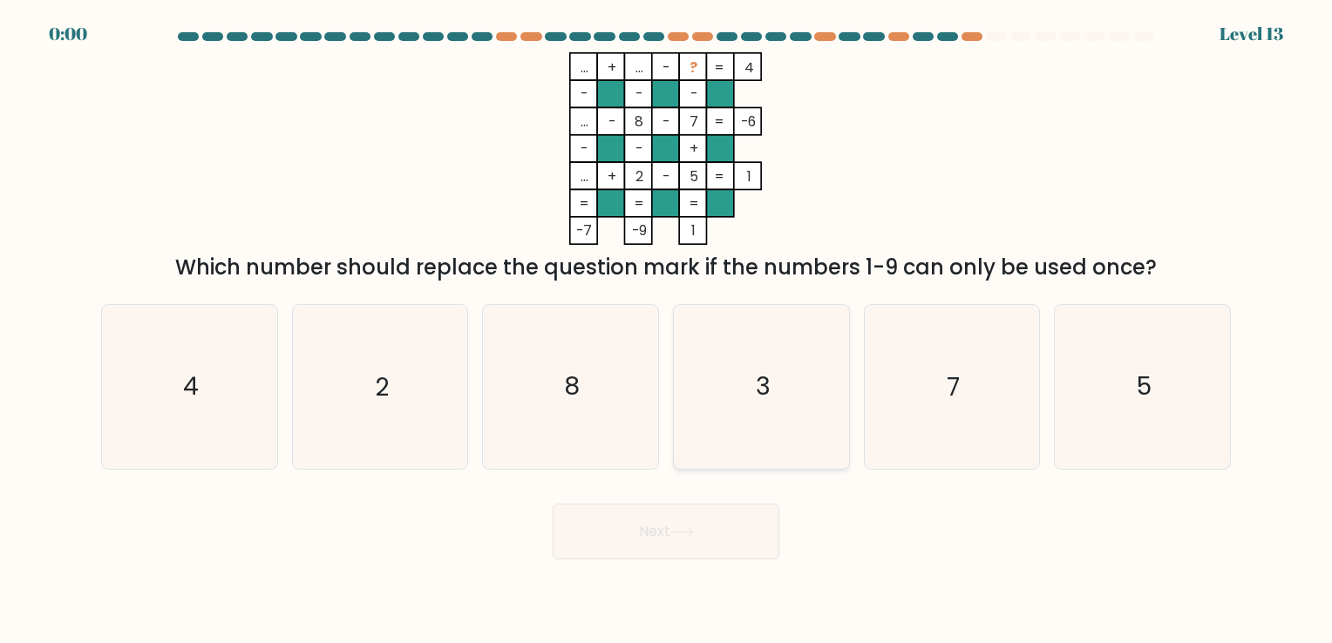
click at [817, 412] on icon "3" at bounding box center [761, 386] width 163 height 163
click at [667, 330] on input "d. 3" at bounding box center [666, 326] width 1 height 9
radio input "true"
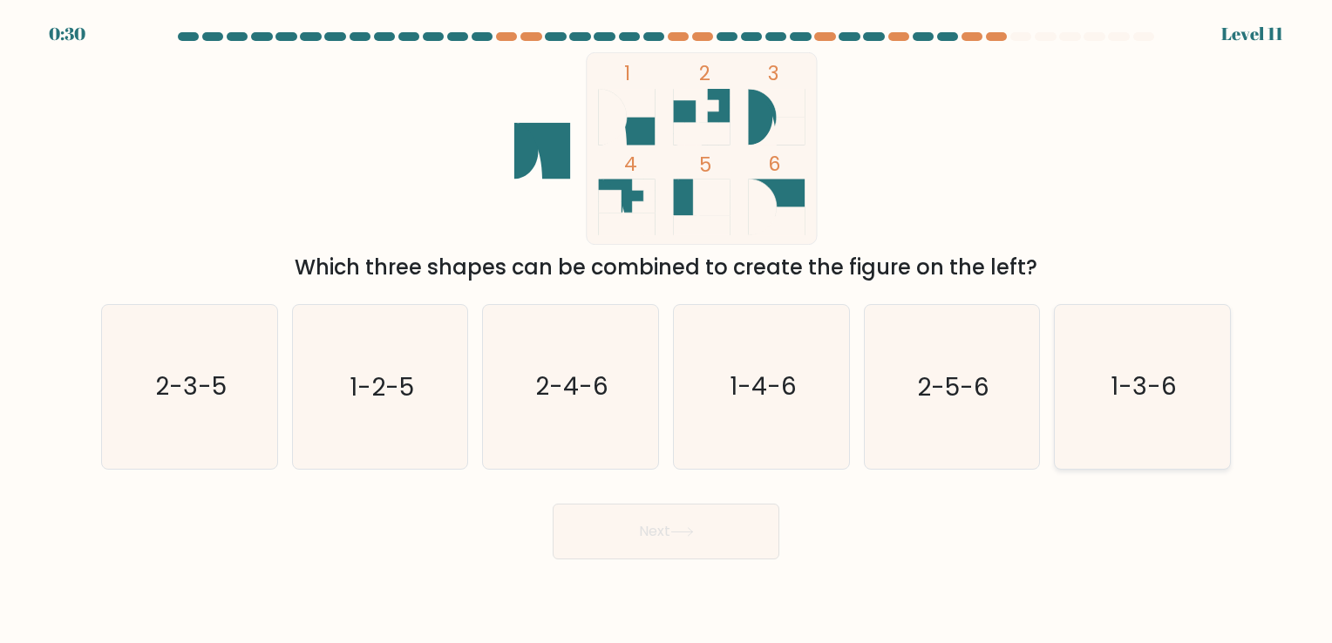
click at [1120, 375] on text "1-3-6" at bounding box center [1144, 388] width 66 height 34
click at [667, 330] on input "f. 1-3-6" at bounding box center [666, 326] width 1 height 9
radio input "true"
click at [678, 545] on button "Next" at bounding box center [666, 532] width 227 height 56
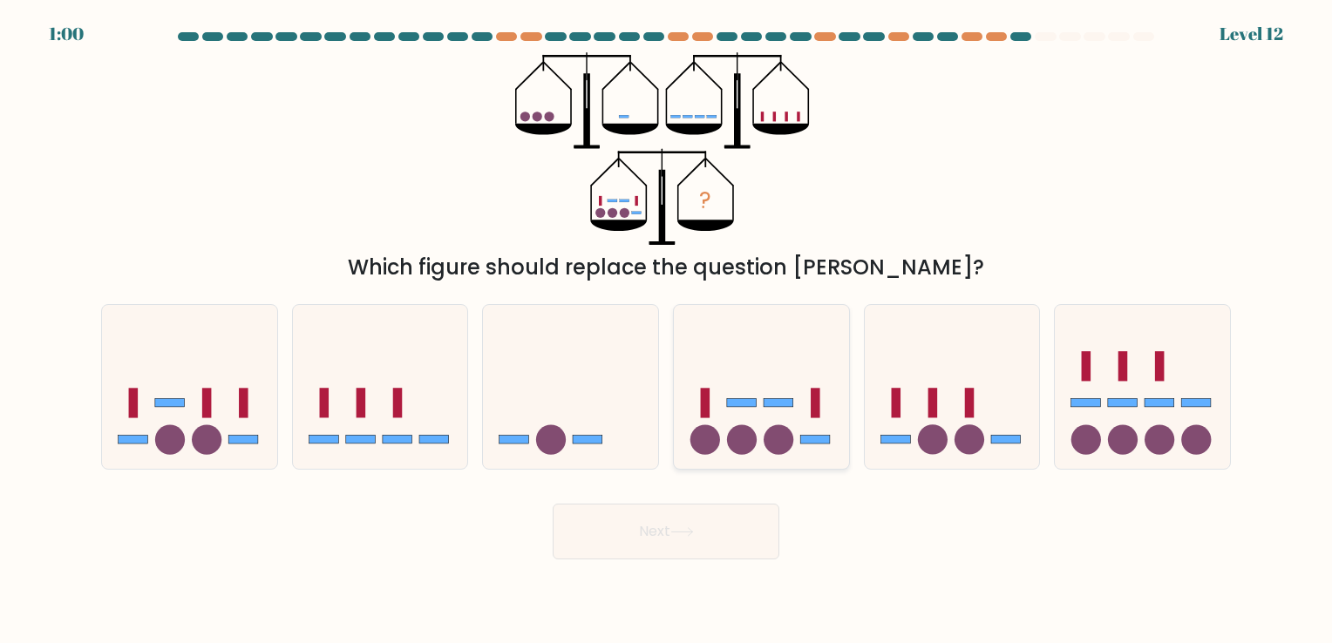
click at [715, 431] on circle at bounding box center [706, 440] width 30 height 30
click at [667, 330] on input "d." at bounding box center [666, 326] width 1 height 9
radio input "true"
click at [697, 549] on button "Next" at bounding box center [666, 532] width 227 height 56
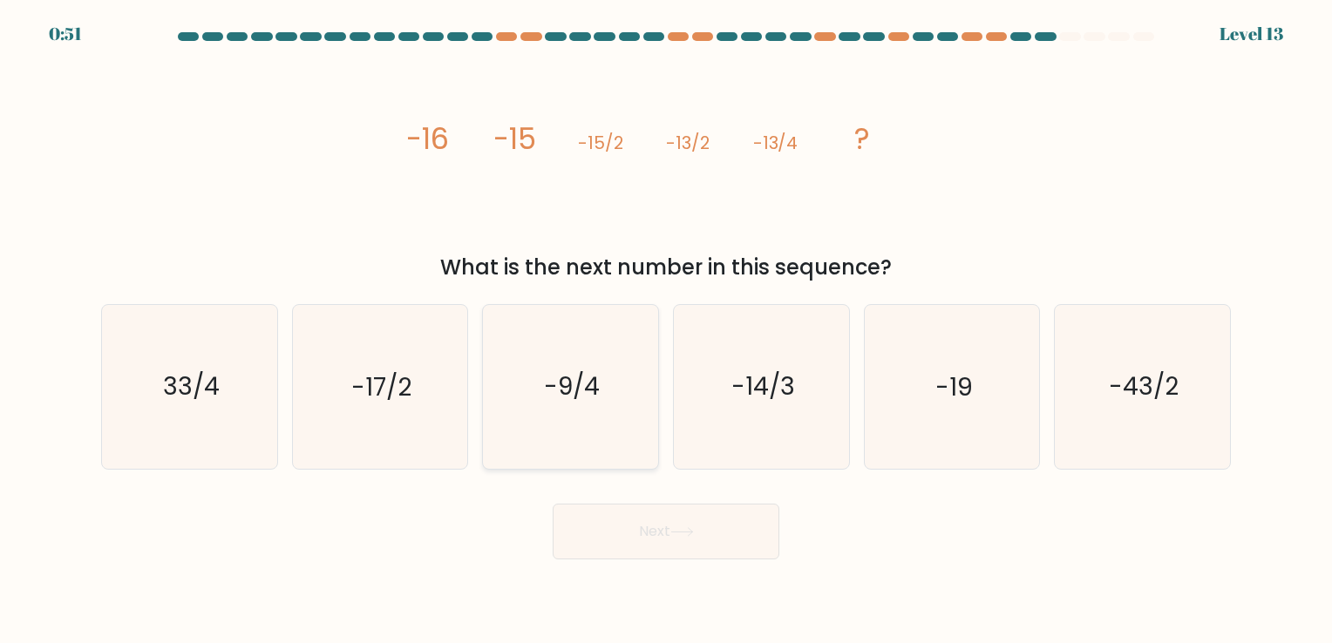
click at [550, 401] on text "-9/4" at bounding box center [573, 388] width 56 height 34
click at [666, 330] on input "c. -9/4" at bounding box center [666, 326] width 1 height 9
radio input "true"
click at [637, 525] on button "Next" at bounding box center [666, 532] width 227 height 56
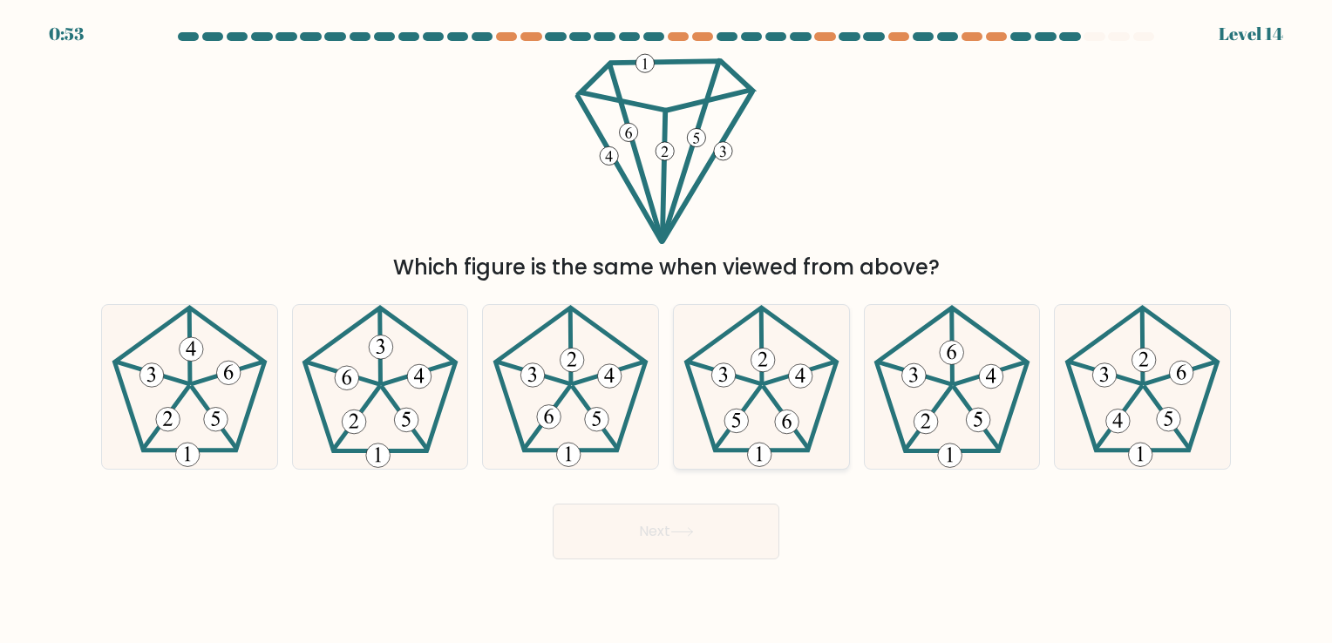
click at [772, 407] on icon at bounding box center [761, 386] width 163 height 163
click at [667, 330] on input "d." at bounding box center [666, 326] width 1 height 9
radio input "true"
click at [683, 548] on button "Next" at bounding box center [666, 532] width 227 height 56
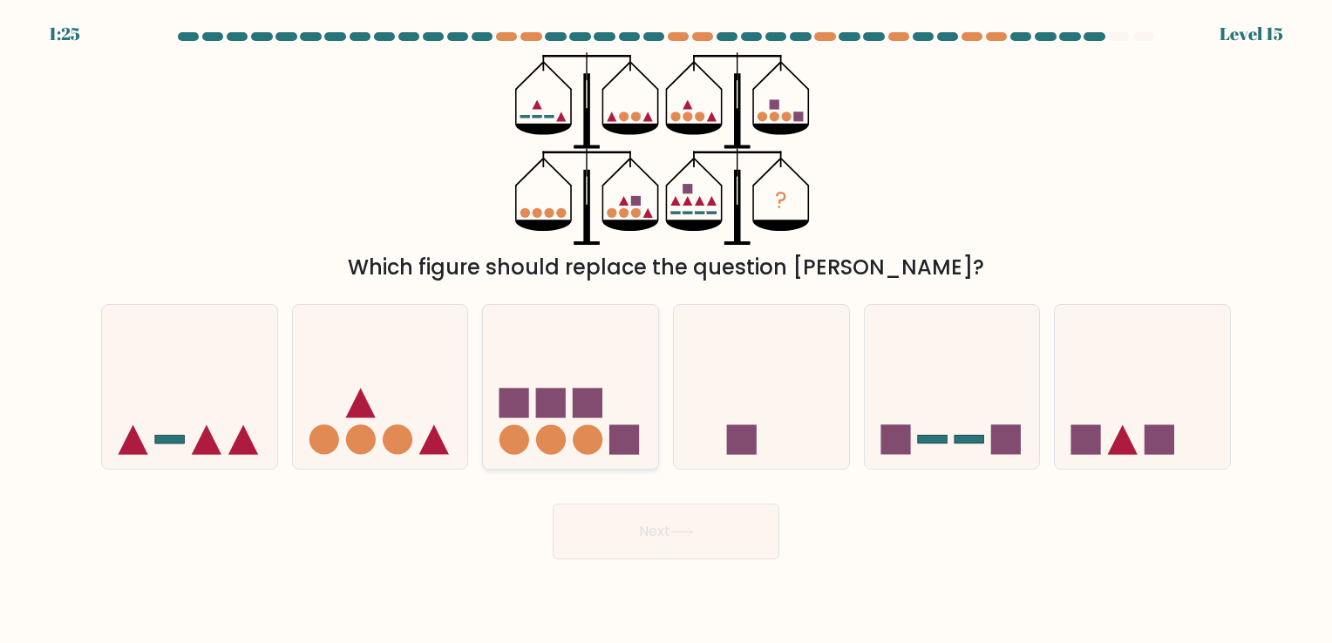
click at [561, 431] on circle at bounding box center [551, 440] width 30 height 30
click at [666, 330] on input "c." at bounding box center [666, 326] width 1 height 9
radio input "true"
click at [671, 533] on button "Next" at bounding box center [666, 532] width 227 height 56
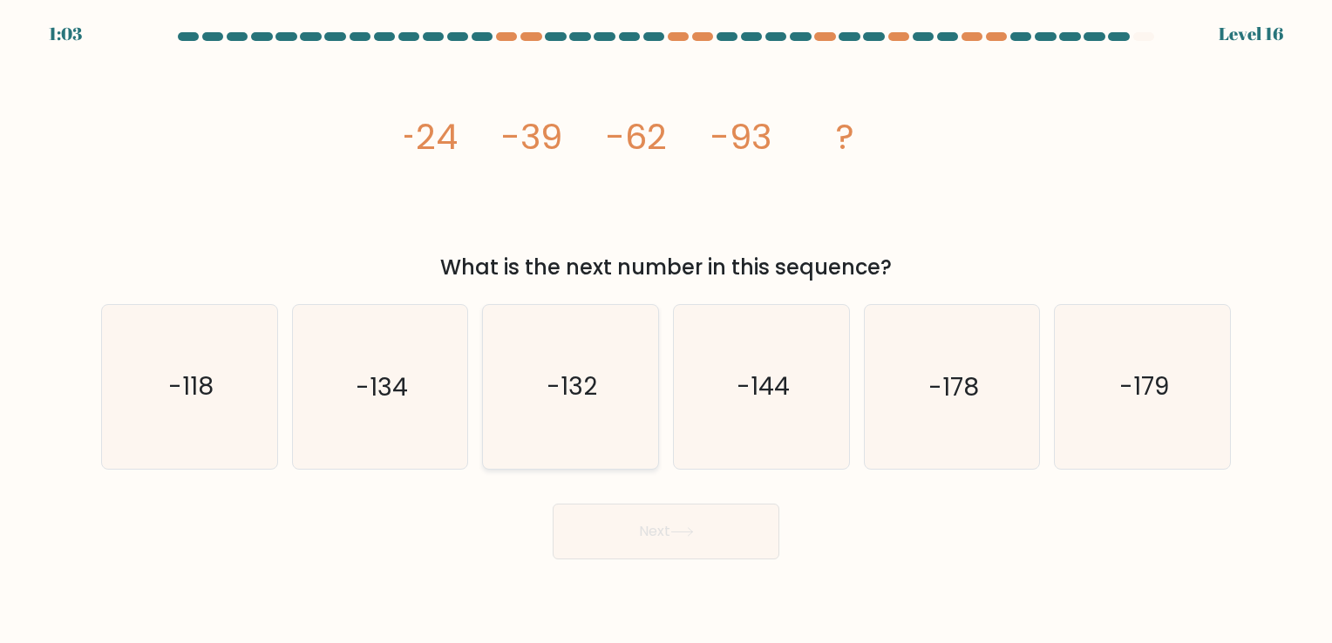
click at [547, 369] on icon "-132" at bounding box center [570, 386] width 163 height 163
click at [666, 330] on input "c. -132" at bounding box center [666, 326] width 1 height 9
radio input "true"
click at [641, 525] on button "Next" at bounding box center [666, 532] width 227 height 56
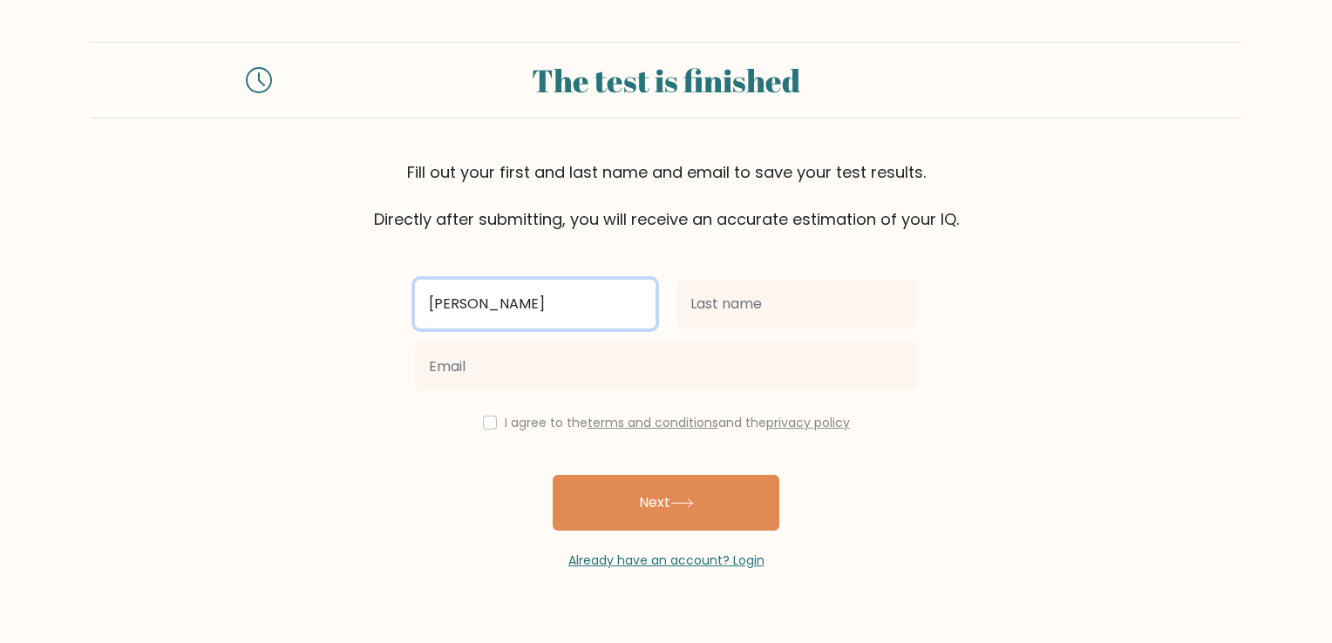
drag, startPoint x: 591, startPoint y: 303, endPoint x: 525, endPoint y: 310, distance: 66.6
click at [525, 310] on input "[PERSON_NAME]" at bounding box center [535, 304] width 241 height 49
type input "[PERSON_NAME]"
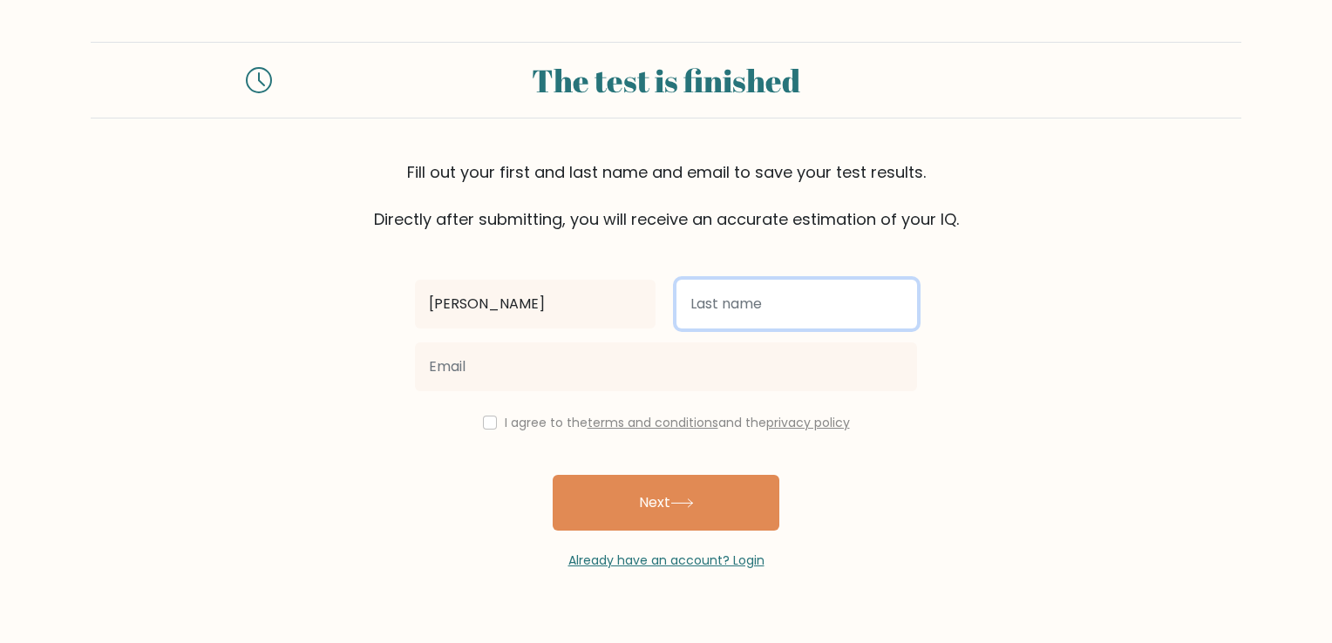
click at [750, 296] on input "text" at bounding box center [797, 304] width 241 height 49
paste input "[PERSON_NAME]"
type input "[PERSON_NAME]"
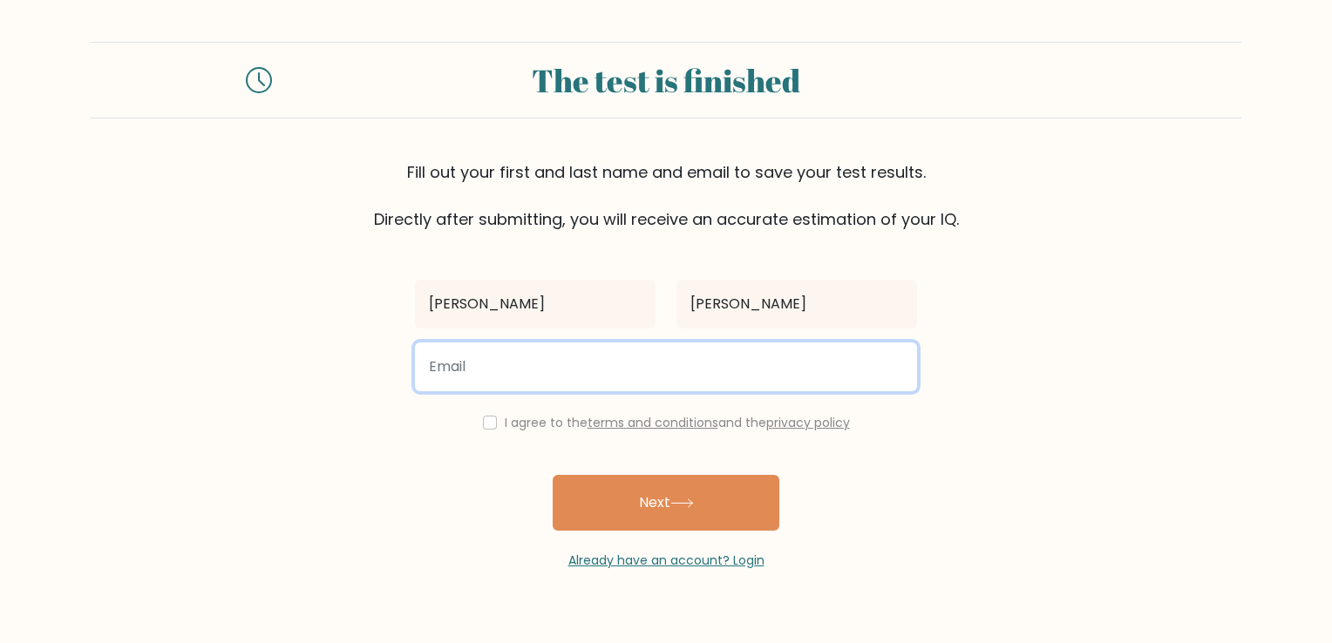
click at [523, 380] on input "email" at bounding box center [666, 367] width 502 height 49
type input "[EMAIL_ADDRESS][DOMAIN_NAME]"
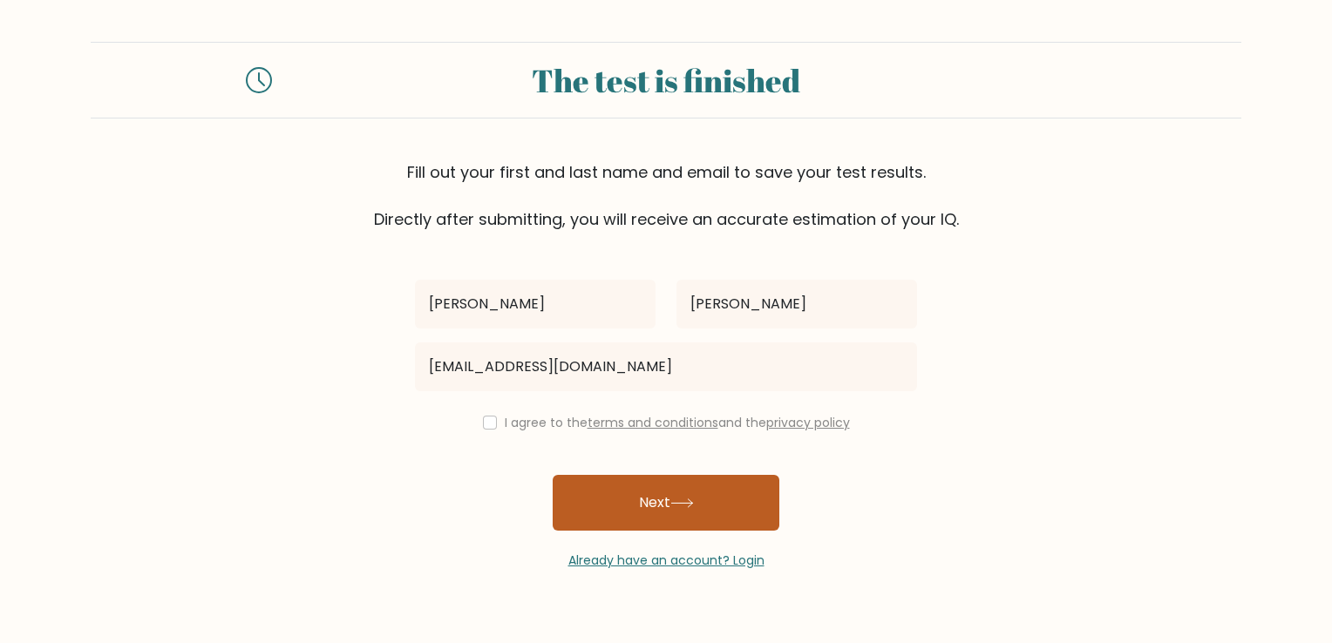
click at [663, 497] on button "Next" at bounding box center [666, 503] width 227 height 56
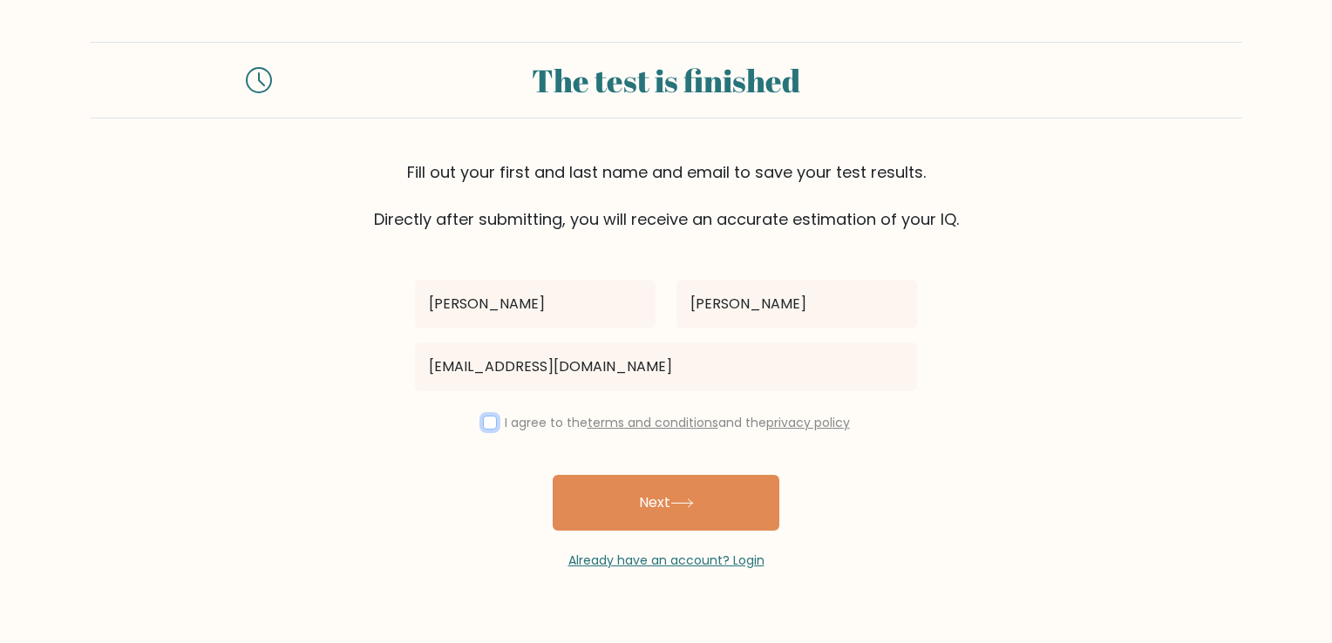
click at [489, 420] on input "checkbox" at bounding box center [490, 423] width 14 height 14
checkbox input "true"
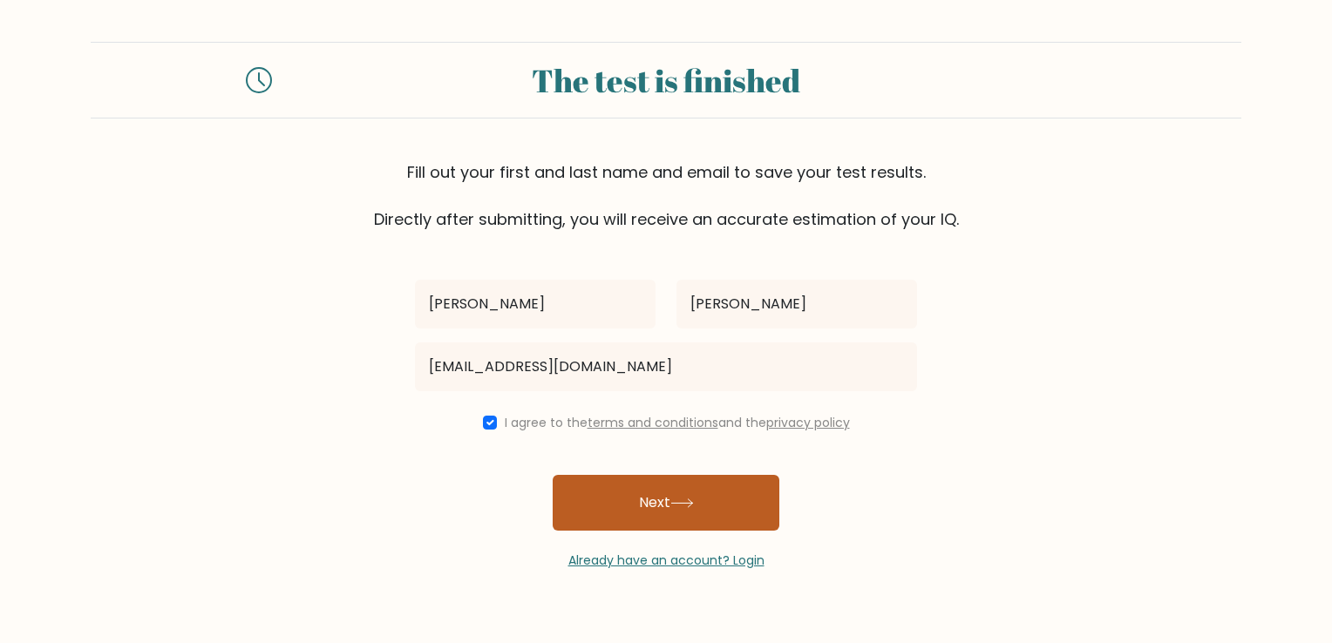
click at [647, 494] on button "Next" at bounding box center [666, 503] width 227 height 56
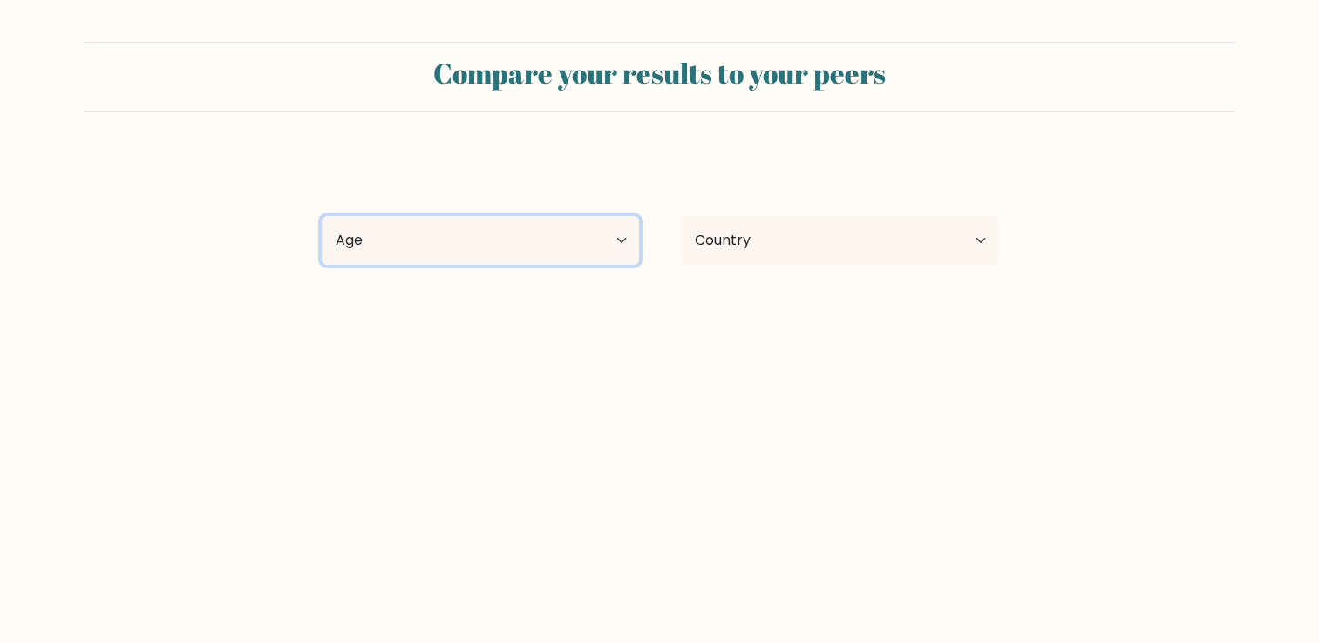
click at [526, 253] on select "Age Under [DEMOGRAPHIC_DATA] [DEMOGRAPHIC_DATA] [DEMOGRAPHIC_DATA] [DEMOGRAPHIC…" at bounding box center [480, 240] width 317 height 49
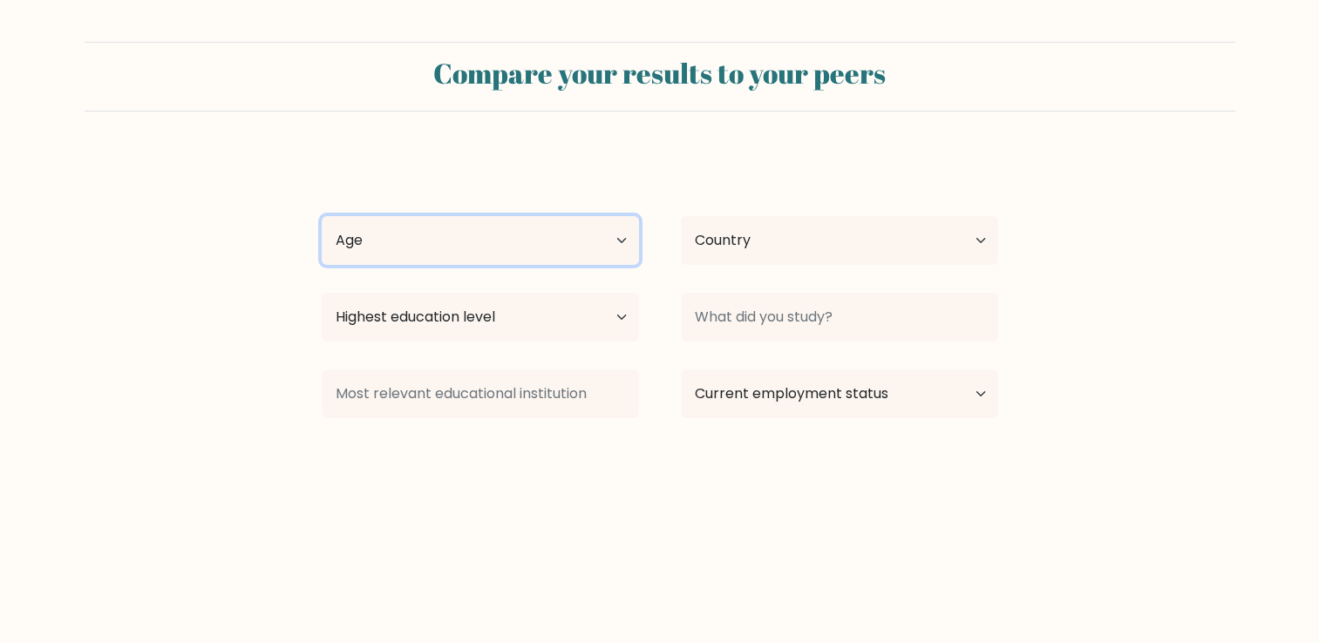
select select "PH"
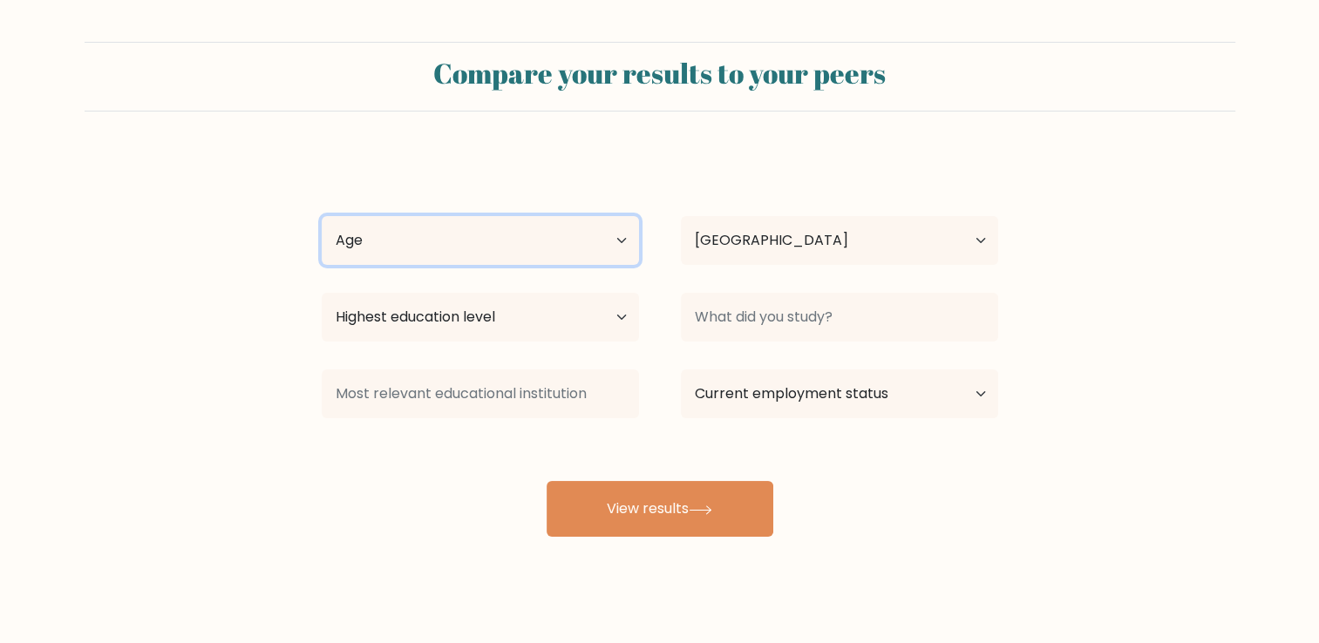
select select "25_34"
click at [322, 216] on select "Age Under [DEMOGRAPHIC_DATA] [DEMOGRAPHIC_DATA] [DEMOGRAPHIC_DATA] [DEMOGRAPHIC…" at bounding box center [480, 240] width 317 height 49
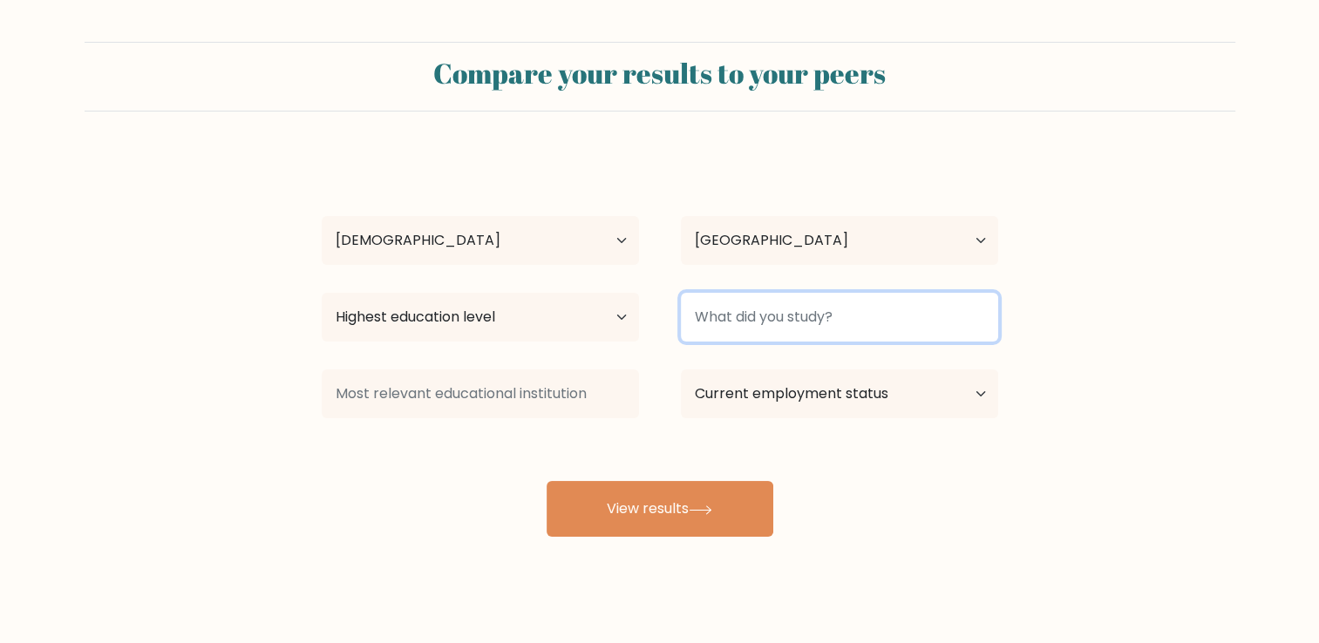
click at [753, 324] on input at bounding box center [839, 317] width 317 height 49
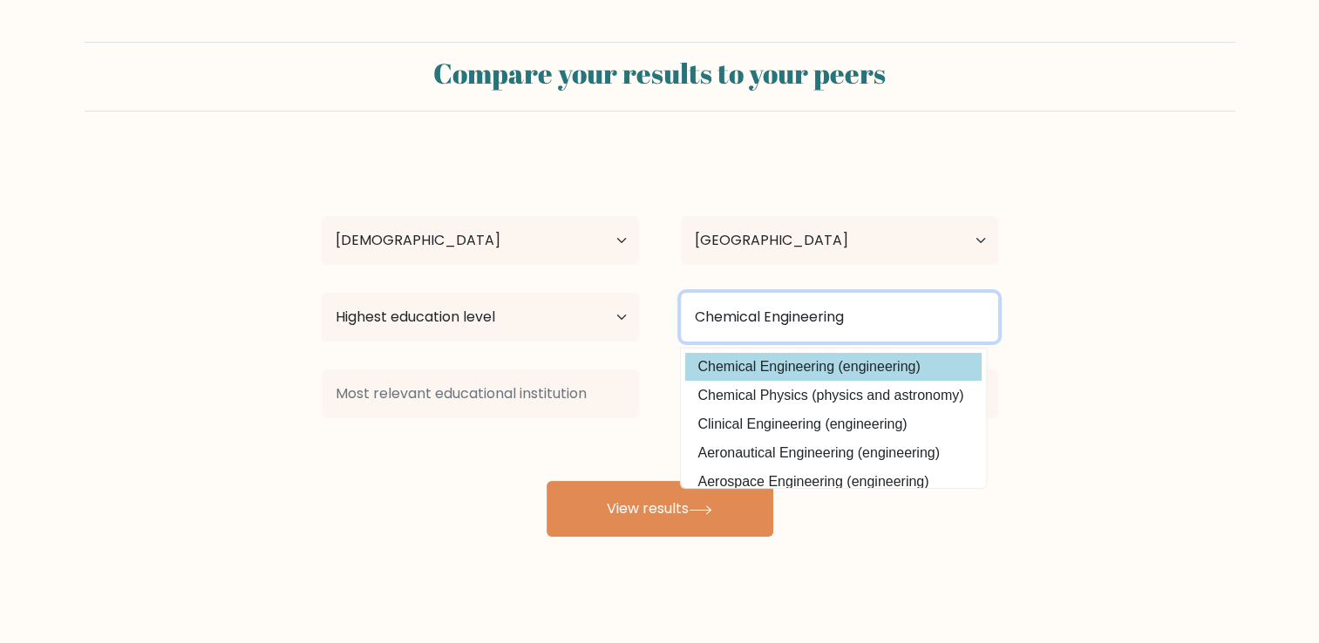
type input "Chemical Engineering"
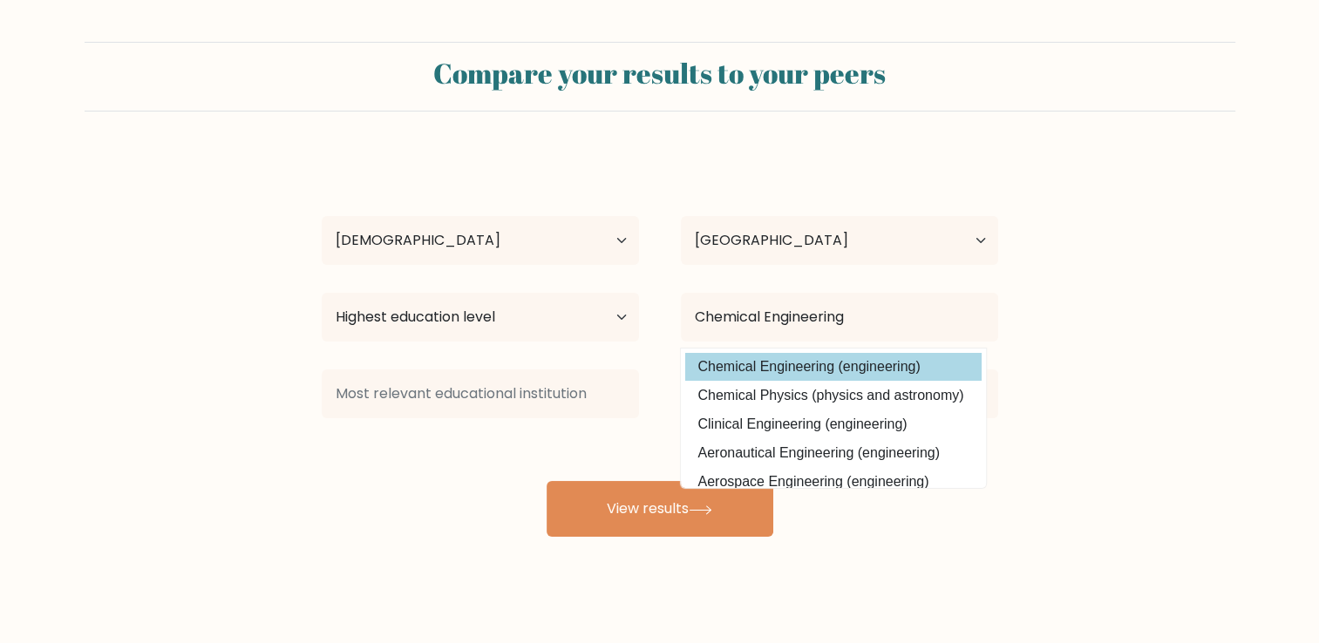
click at [778, 361] on option "Chemical Engineering (engineering)" at bounding box center [833, 367] width 296 height 28
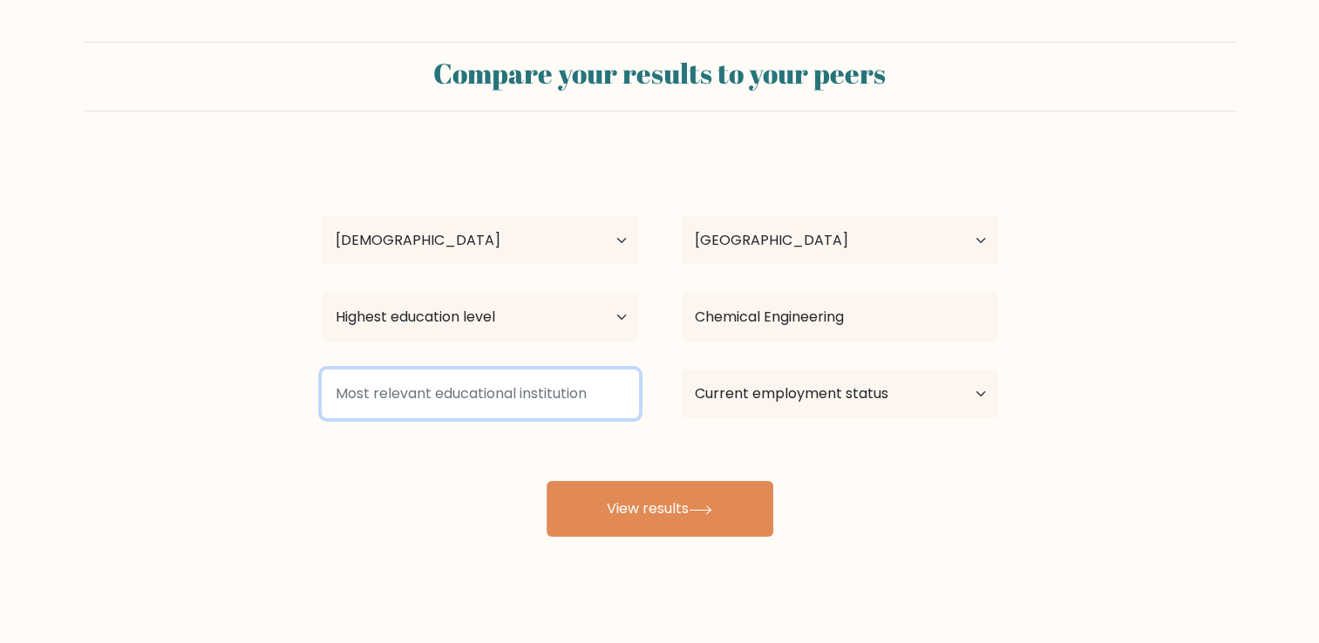
click at [497, 408] on input at bounding box center [480, 394] width 317 height 49
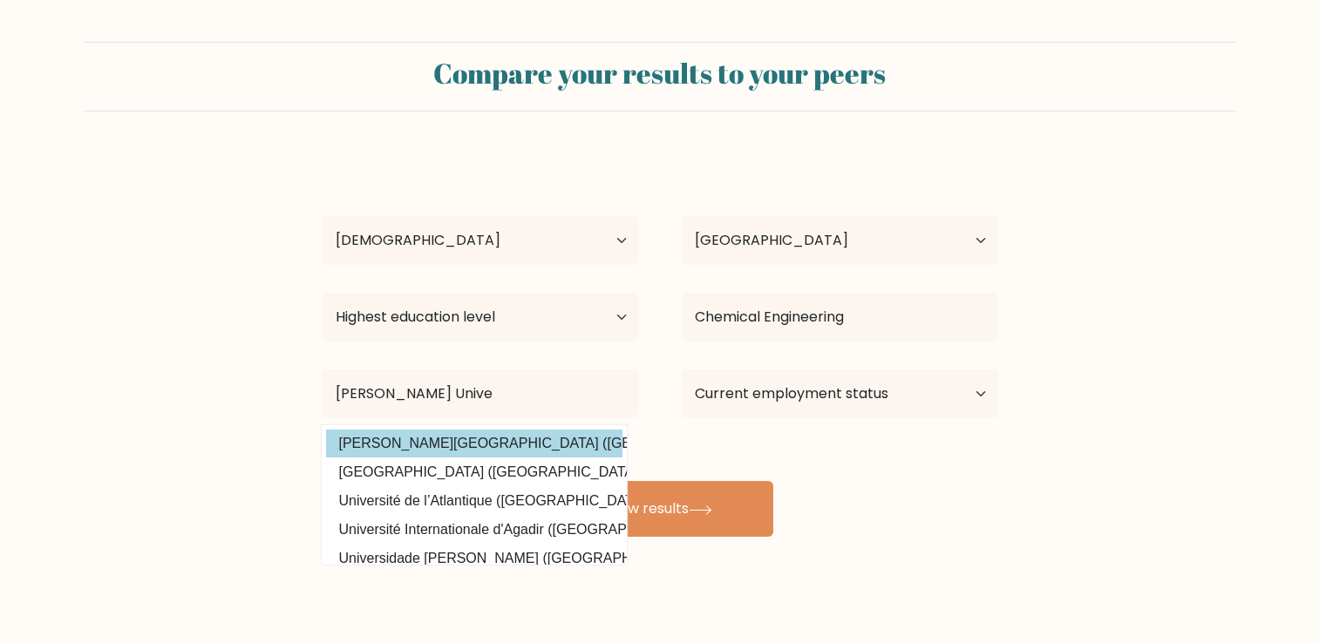
click at [534, 434] on option "Adamson University (Philippines)" at bounding box center [474, 444] width 296 height 28
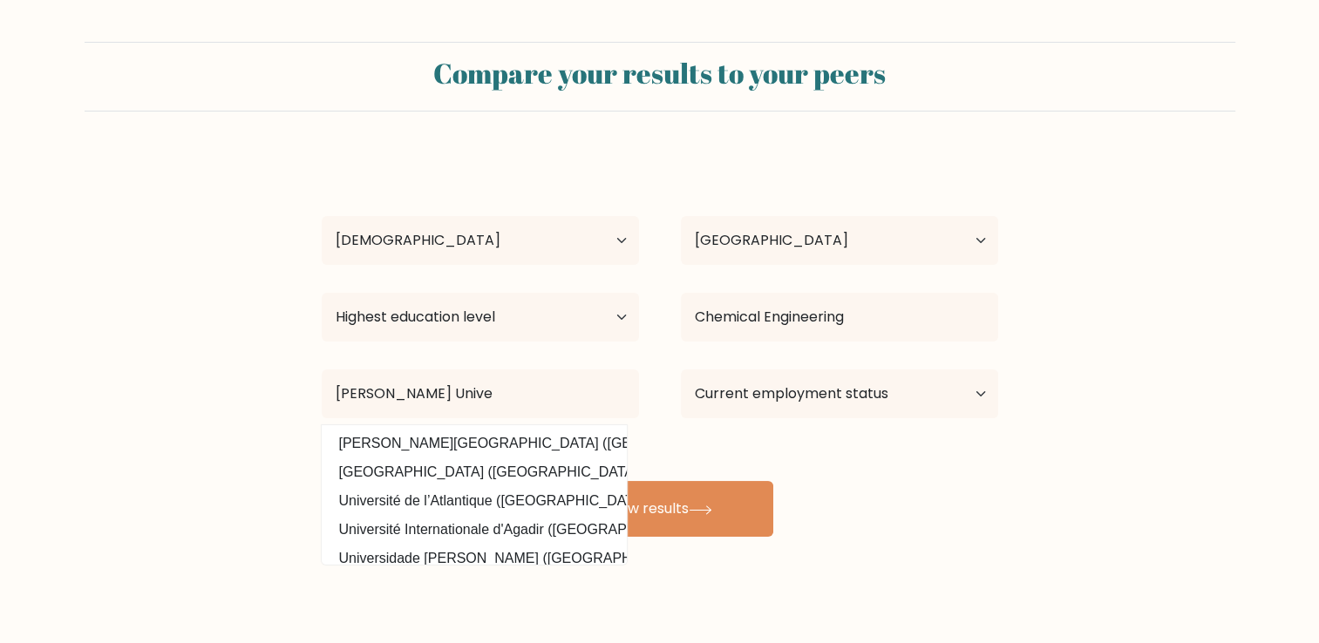
type input "[PERSON_NAME][GEOGRAPHIC_DATA]"
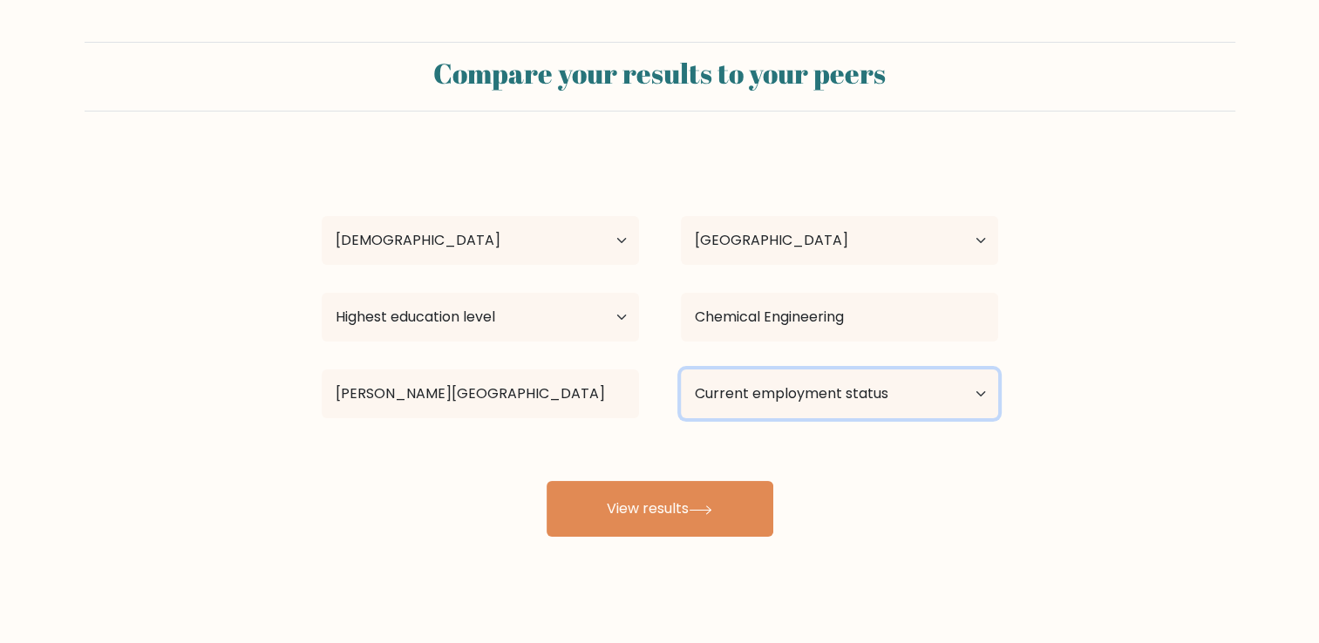
click at [887, 386] on select "Current employment status Employed Student Retired Other / prefer not to answer" at bounding box center [839, 394] width 317 height 49
select select "employed"
click at [681, 370] on select "Current employment status Employed Student Retired Other / prefer not to answer" at bounding box center [839, 394] width 317 height 49
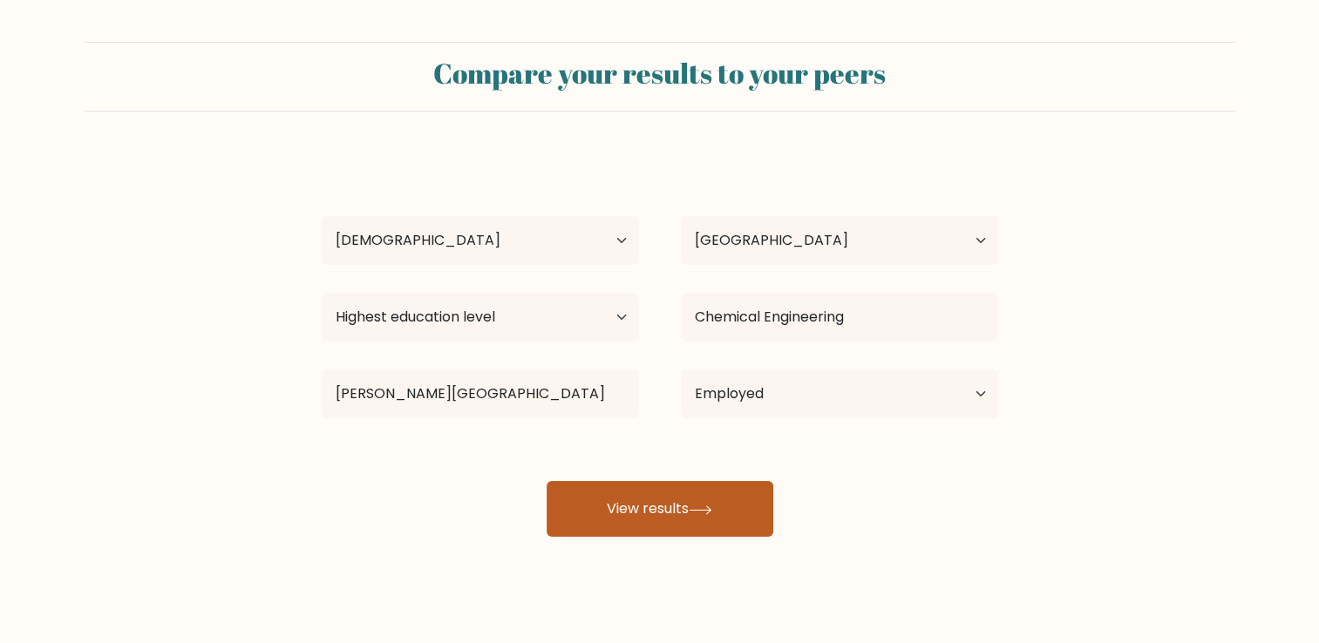
click at [670, 521] on button "View results" at bounding box center [660, 509] width 227 height 56
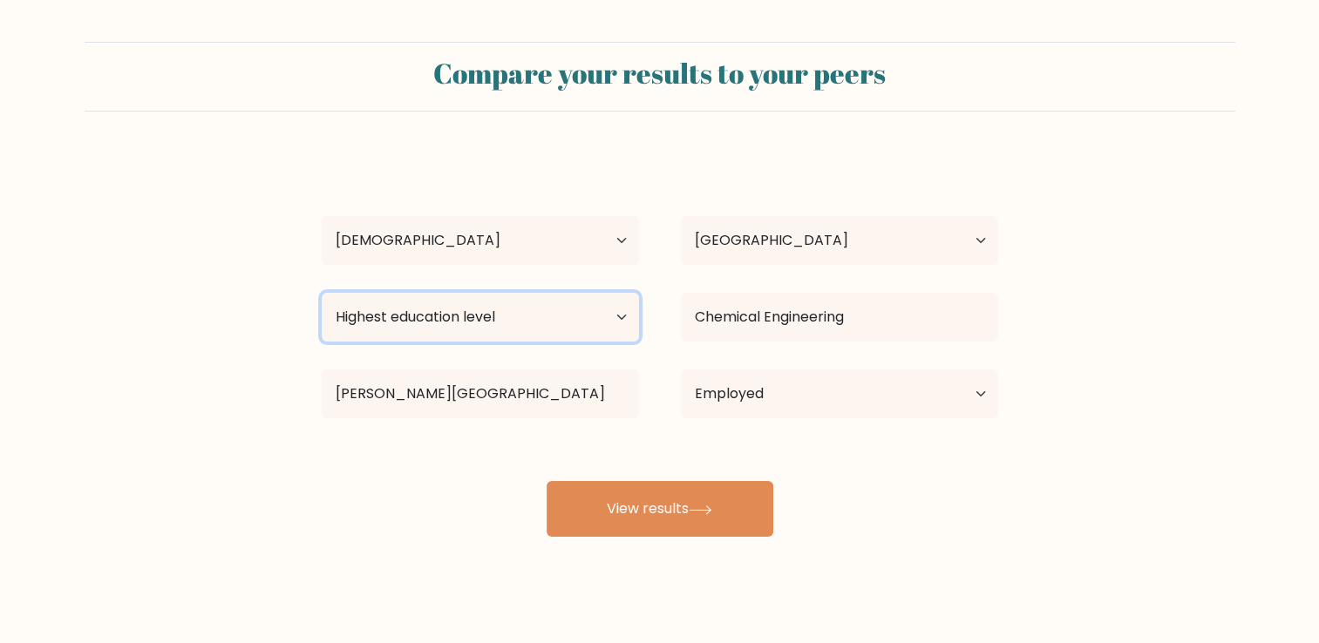
click at [561, 315] on select "Highest education level No schooling Primary Lower Secondary Upper Secondary Oc…" at bounding box center [480, 317] width 317 height 49
select select "bachelors_degree"
click at [322, 293] on select "Highest education level No schooling Primary Lower Secondary Upper Secondary Oc…" at bounding box center [480, 317] width 317 height 49
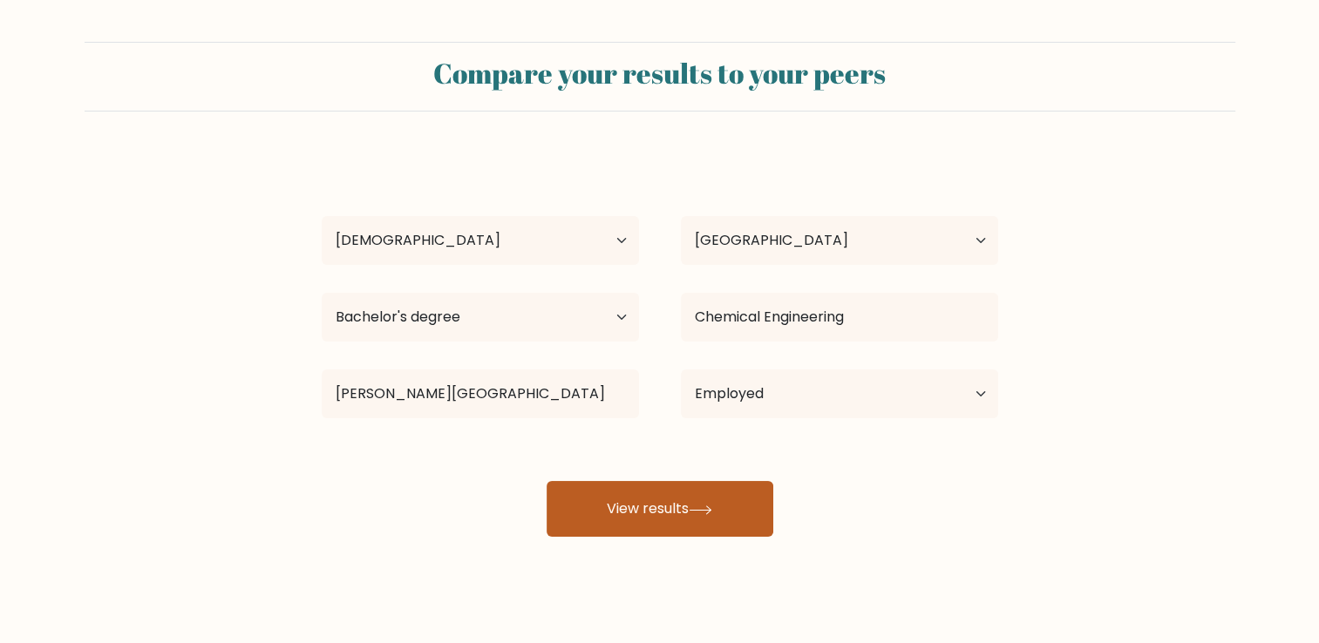
click at [659, 507] on button "View results" at bounding box center [660, 509] width 227 height 56
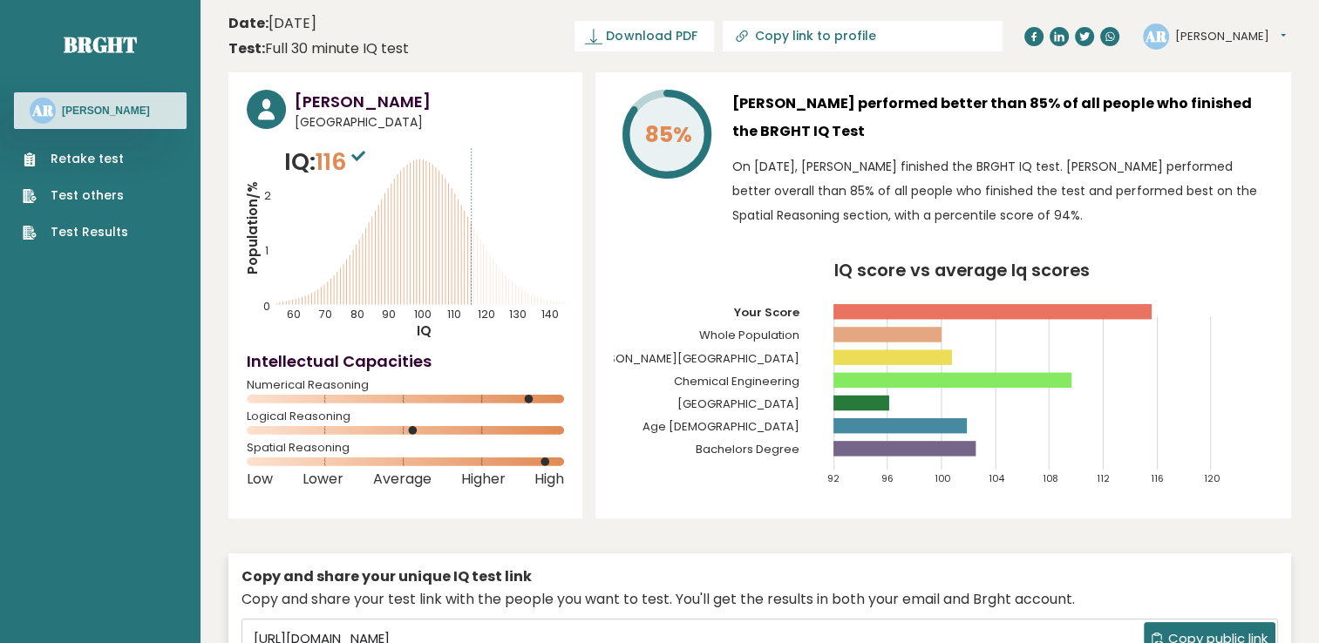
click at [697, 34] on span "Download PDF" at bounding box center [651, 36] width 91 height 18
click at [1247, 37] on button "[PERSON_NAME]" at bounding box center [1230, 36] width 111 height 17
click at [1228, 111] on link "Settings" at bounding box center [1220, 112] width 89 height 24
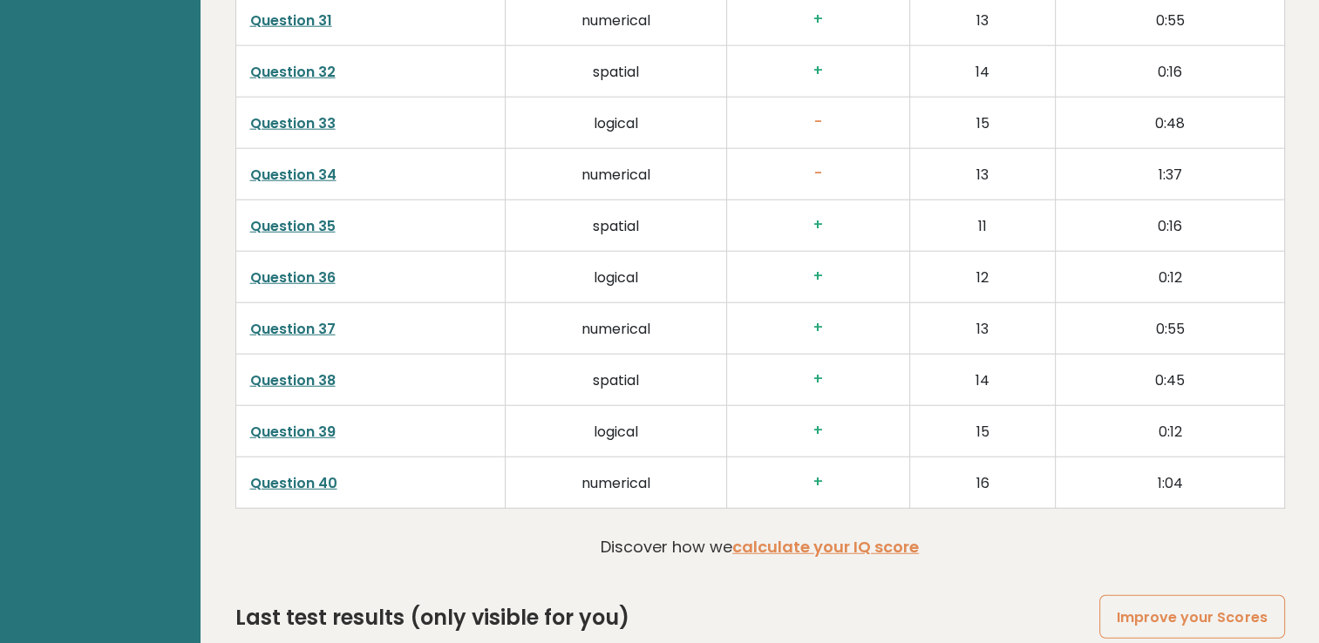
scroll to position [4521, 0]
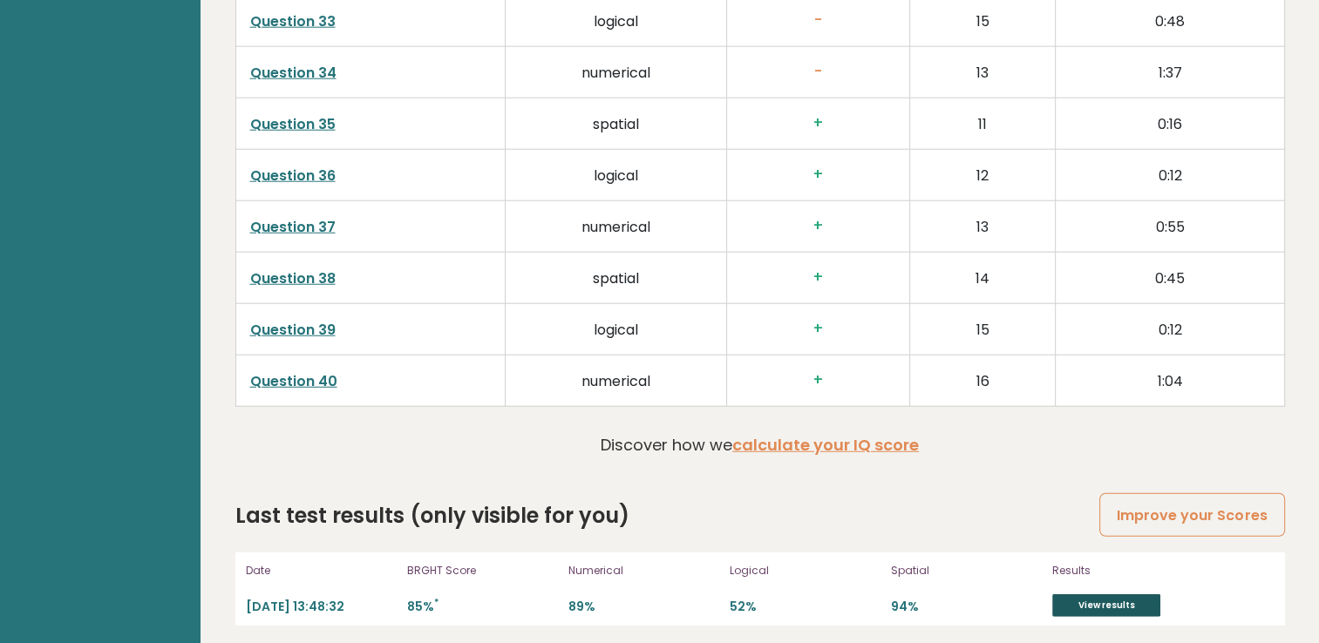
click at [1107, 602] on link "View results" at bounding box center [1106, 606] width 108 height 23
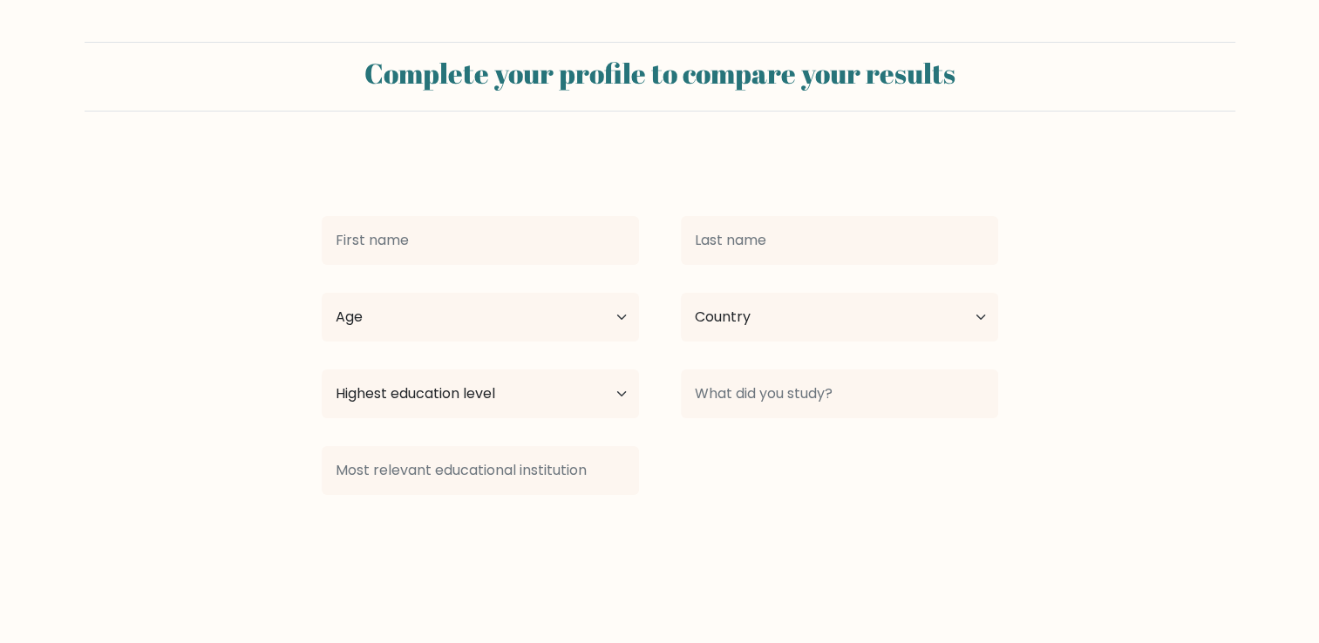
type input "[PERSON_NAME]"
select select "25_34"
select select "PH"
select select "bachelors_degree"
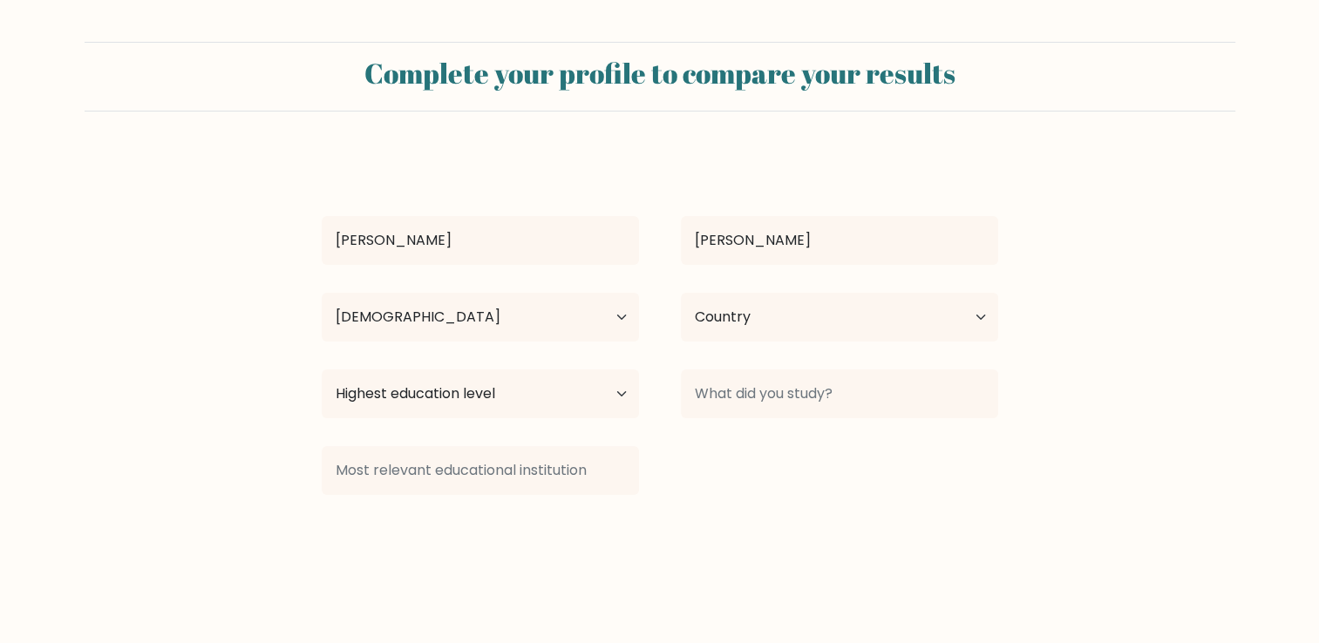
type input "Chemical Engineering"
type input "Adamson University"
select select "employed"
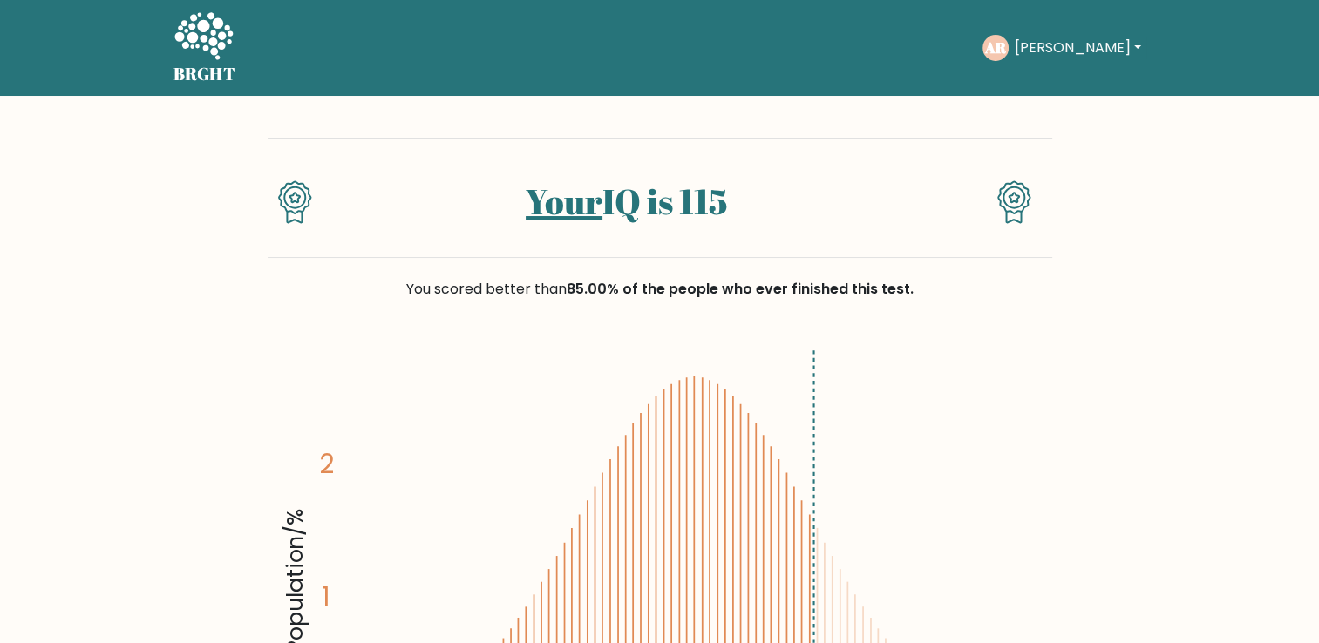
click at [1085, 44] on button "[PERSON_NAME]" at bounding box center [1077, 48] width 137 height 23
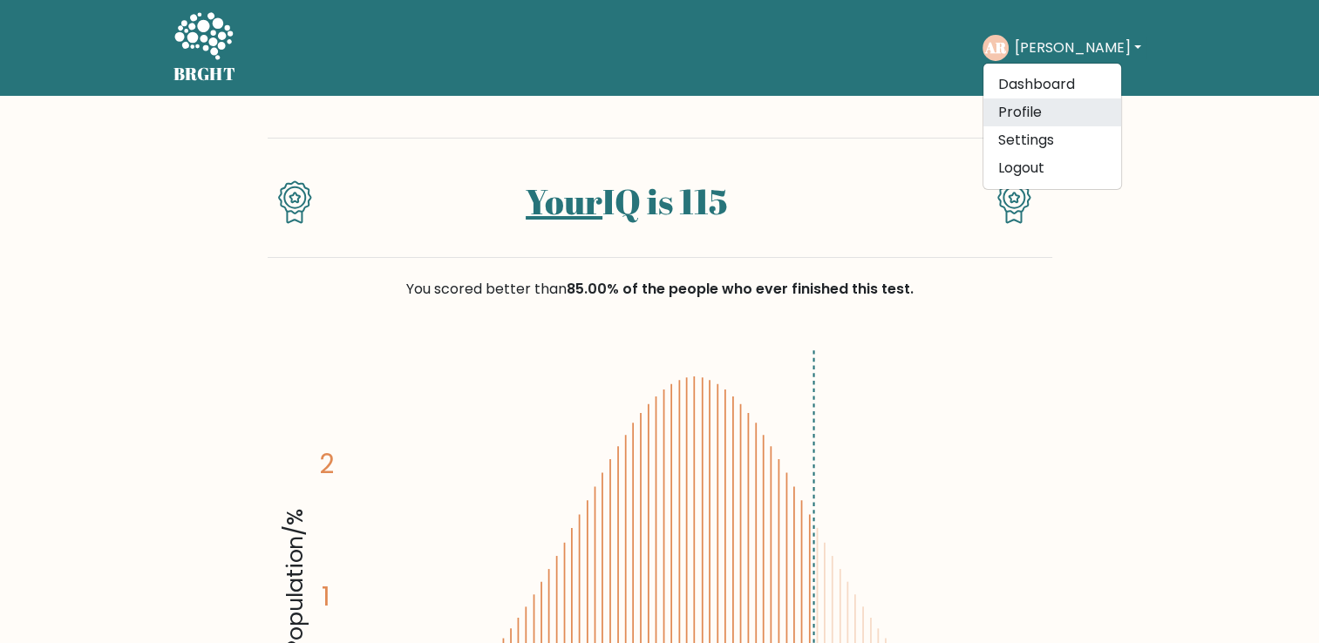
click at [1051, 110] on link "Profile" at bounding box center [1052, 113] width 138 height 28
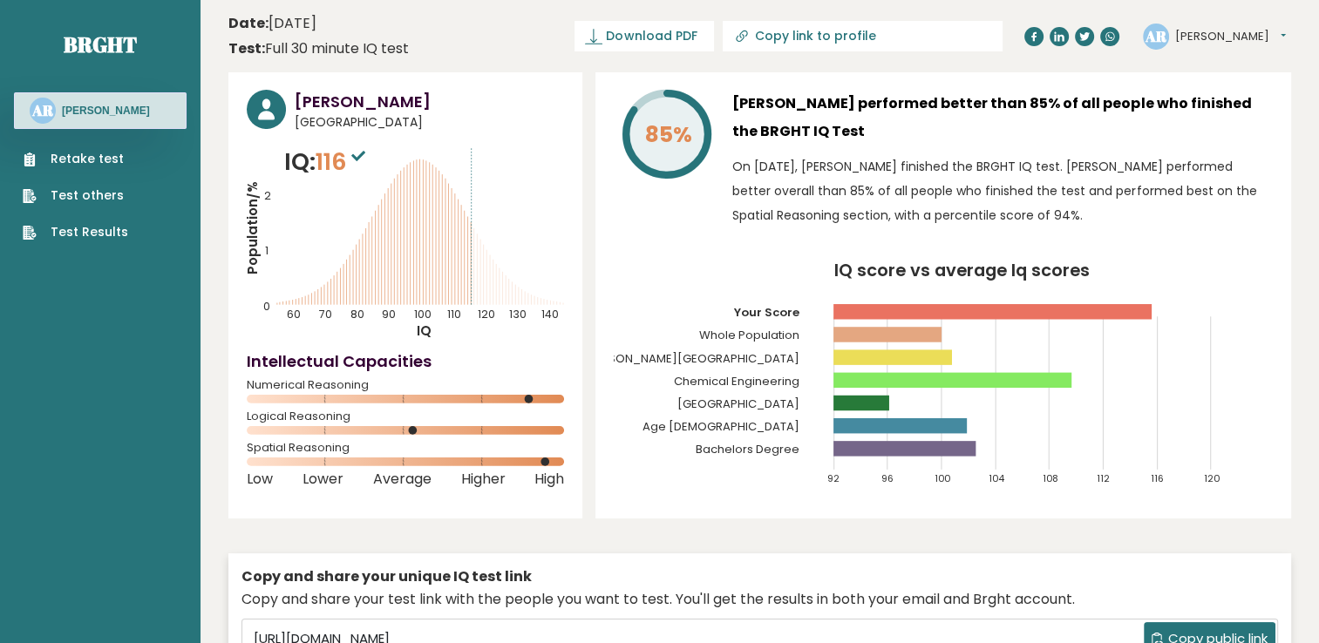
click at [1238, 30] on button "[PERSON_NAME]" at bounding box center [1230, 36] width 111 height 17
click at [1215, 113] on link "Settings" at bounding box center [1220, 112] width 89 height 24
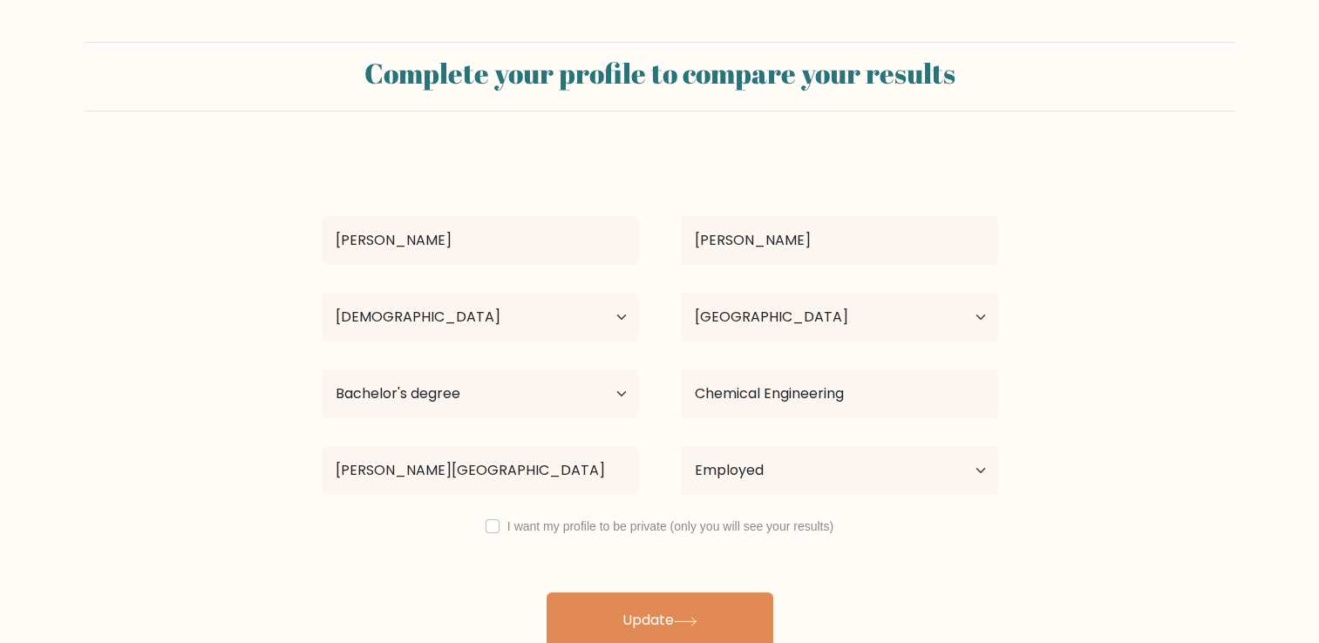
select select "25_34"
select select "PH"
select select "bachelors_degree"
select select "employed"
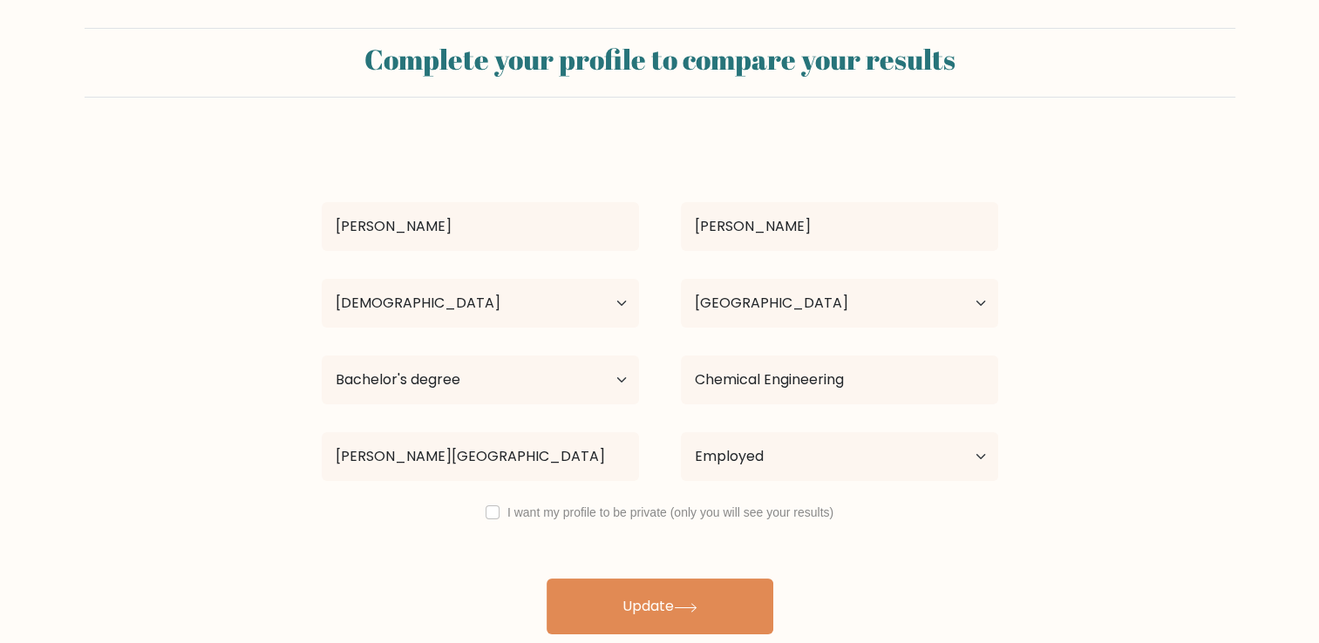
scroll to position [17, 0]
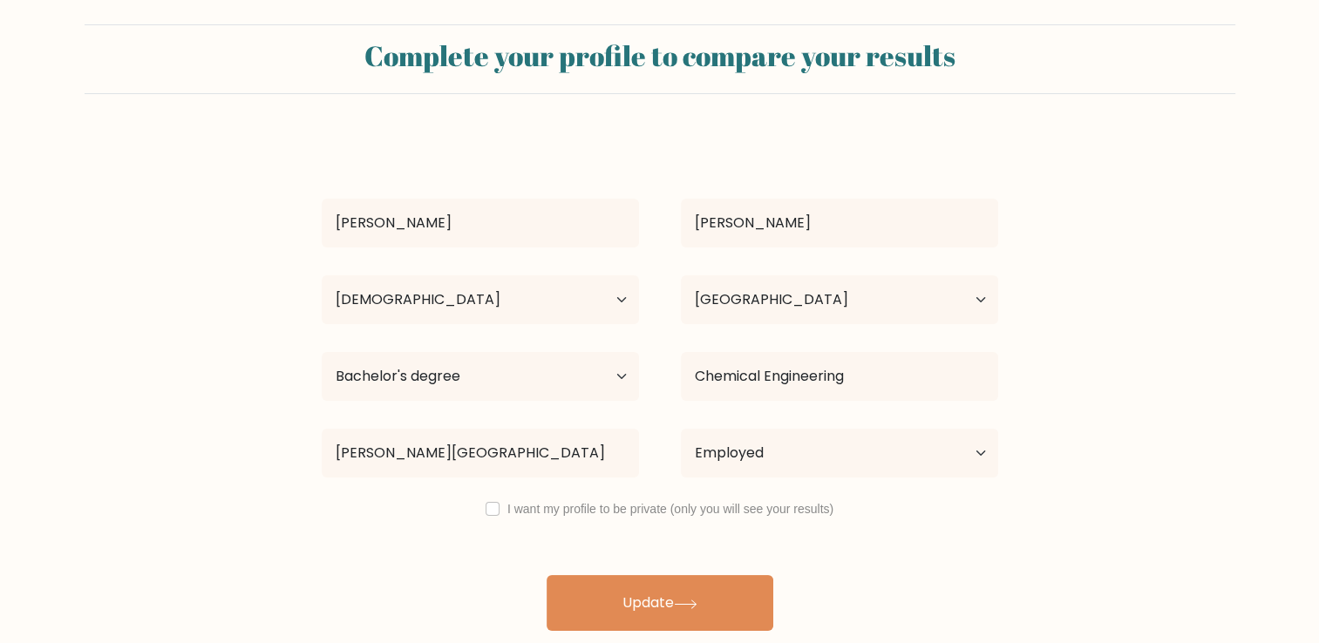
click at [663, 511] on label "I want my profile to be private (only you will see your results)" at bounding box center [670, 509] width 326 height 14
click at [509, 507] on label "I want my profile to be private (only you will see your results)" at bounding box center [670, 509] width 326 height 14
click at [501, 507] on div "I want my profile to be private (only you will see your results)" at bounding box center [660, 509] width 718 height 21
click at [490, 507] on input "checkbox" at bounding box center [493, 509] width 14 height 14
checkbox input "true"
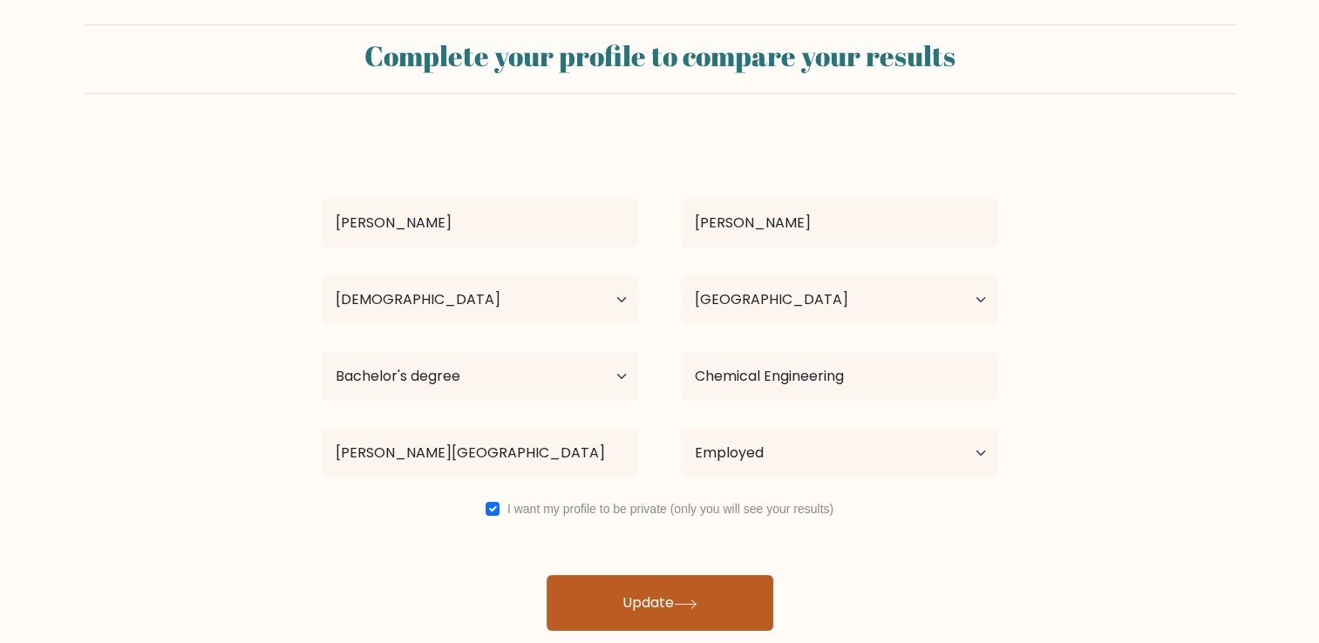
click at [697, 605] on icon at bounding box center [686, 605] width 24 height 10
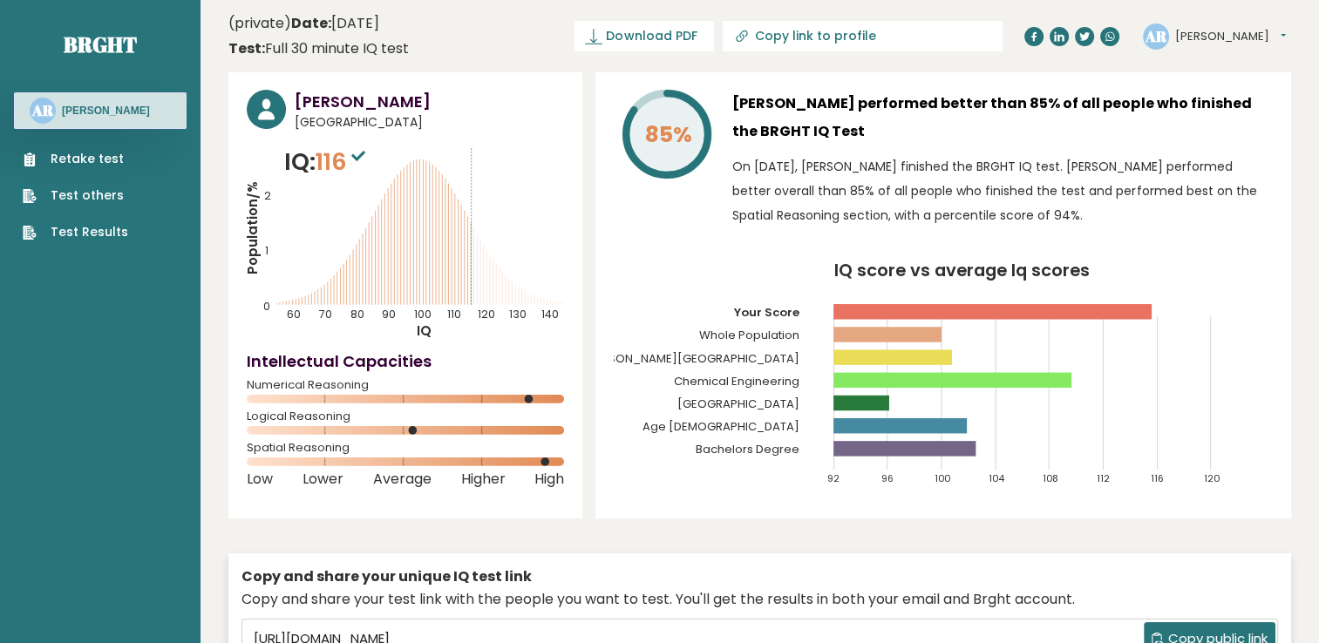
click at [1234, 33] on button "[PERSON_NAME]" at bounding box center [1230, 36] width 111 height 17
click at [1224, 61] on link "Dashboard" at bounding box center [1220, 64] width 89 height 24
click at [1257, 37] on button "[PERSON_NAME]" at bounding box center [1230, 36] width 111 height 17
click at [1224, 135] on link "Logout" at bounding box center [1220, 136] width 89 height 24
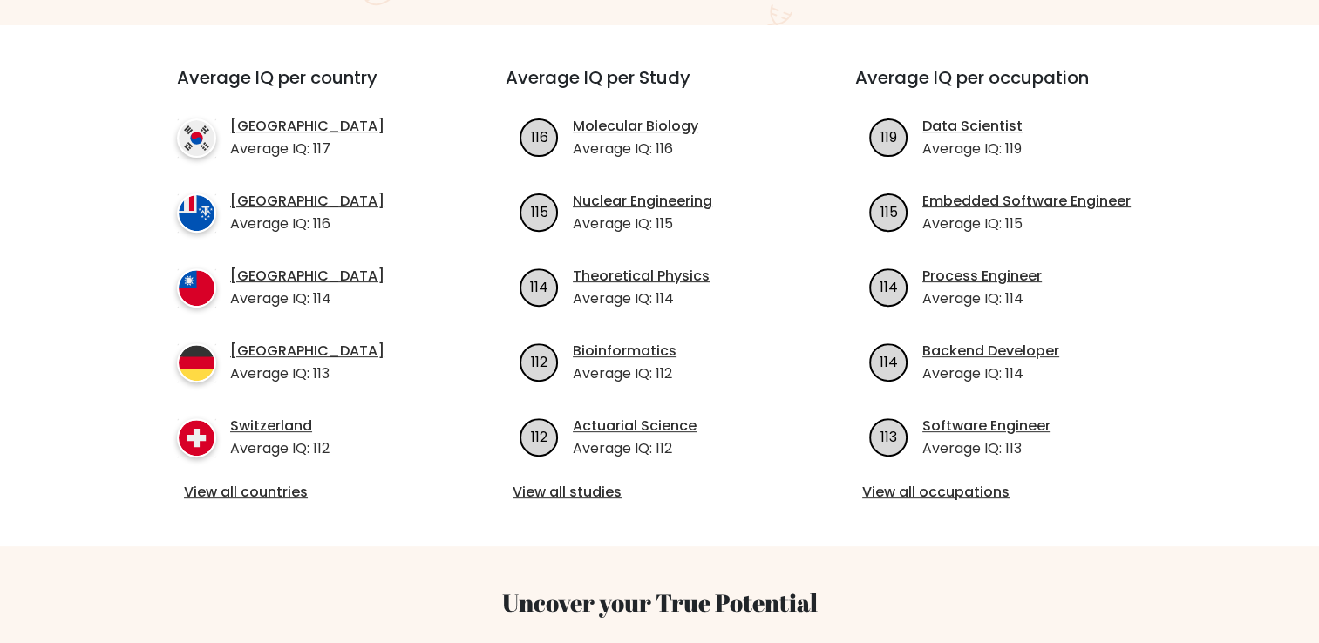
scroll to position [610, 0]
